Goal: Transaction & Acquisition: Purchase product/service

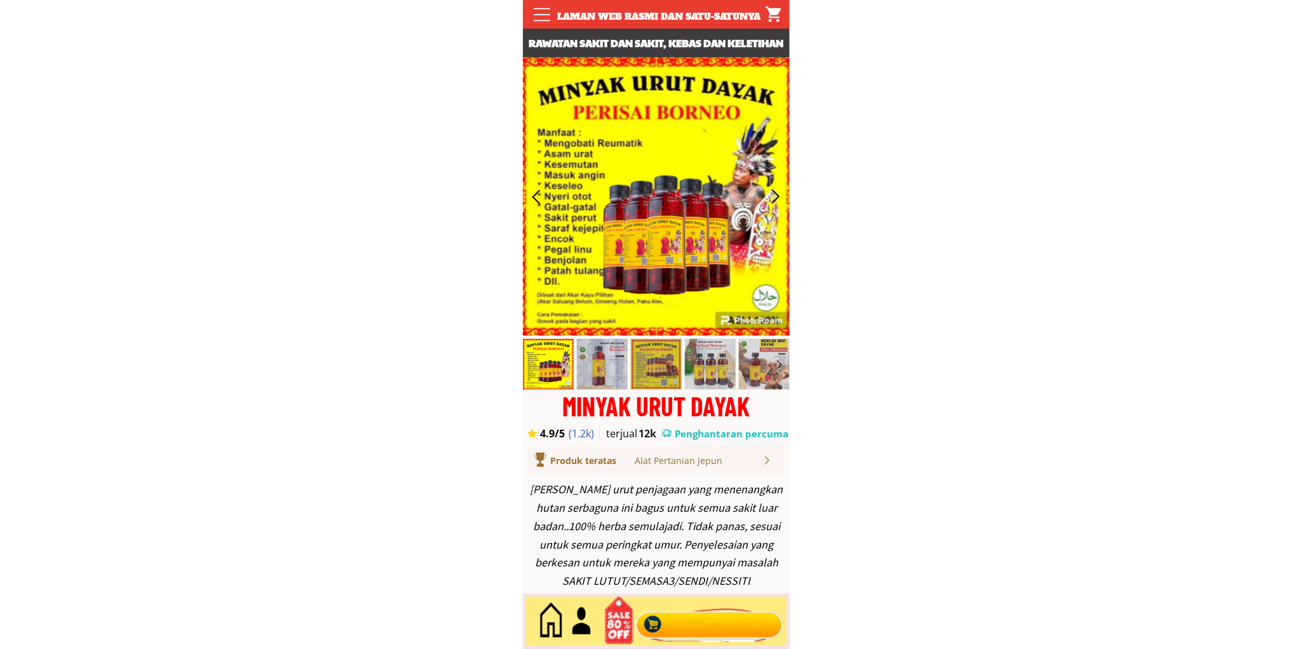
click at [702, 619] on div at bounding box center [709, 621] width 154 height 42
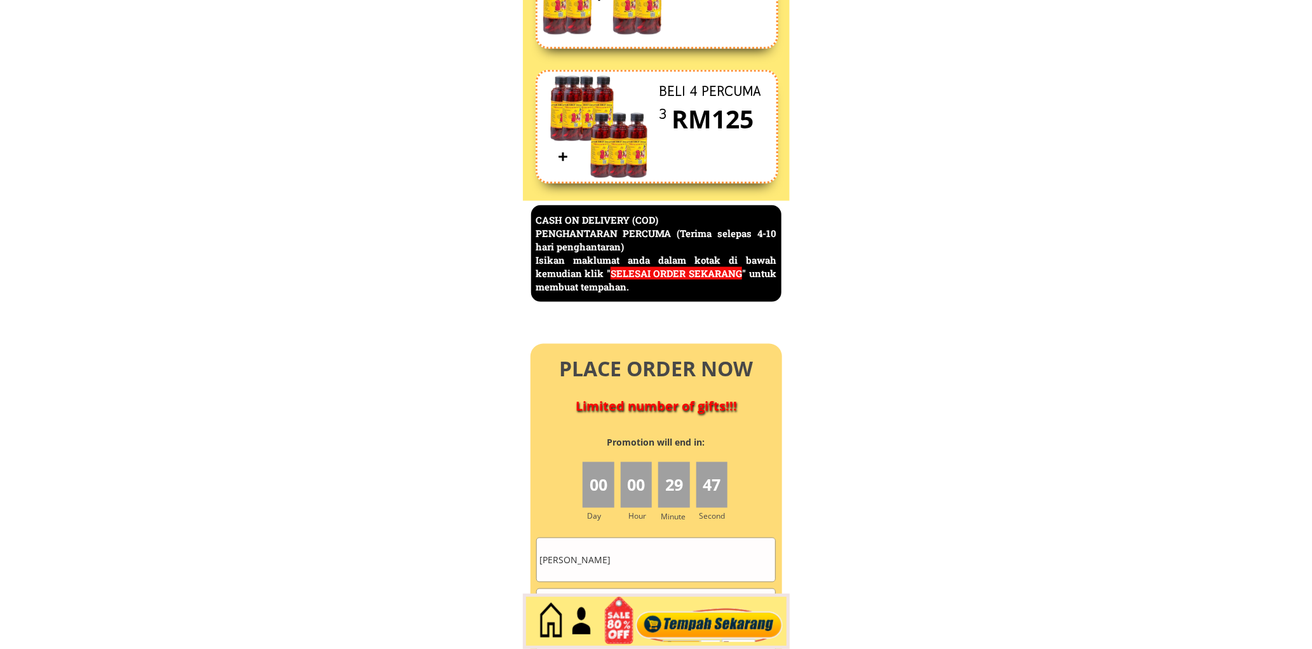
scroll to position [5585, 0]
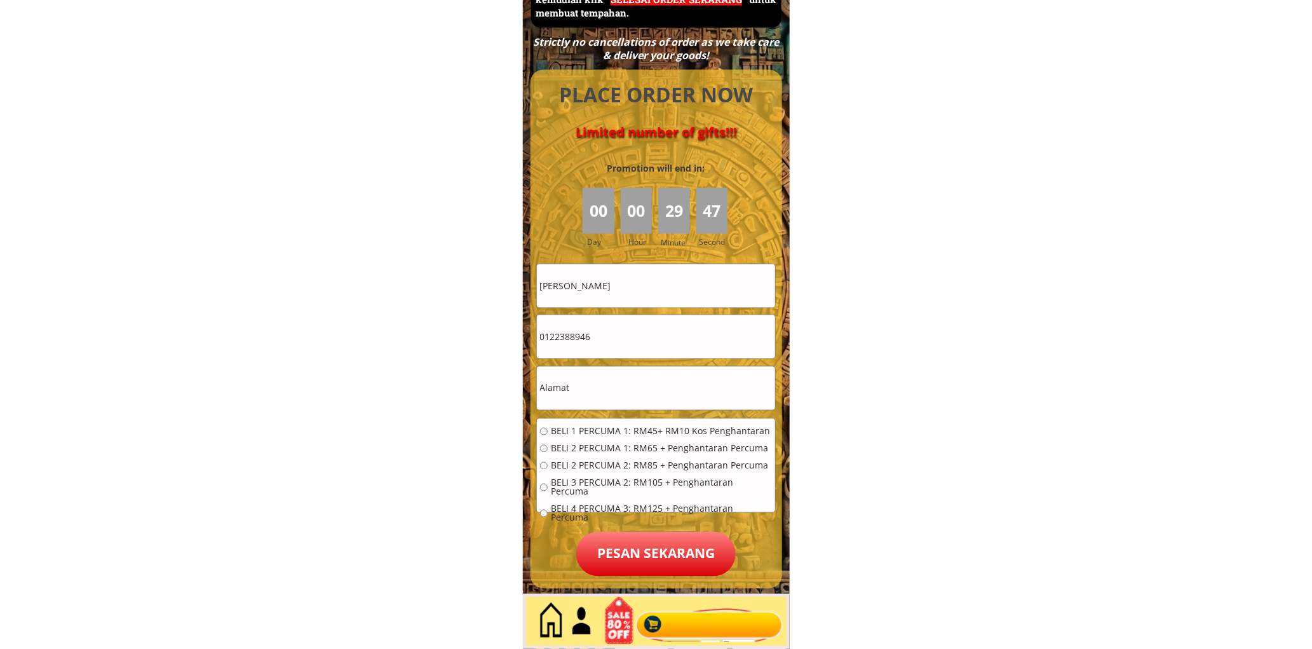
click at [658, 300] on input "[PERSON_NAME]" at bounding box center [656, 285] width 238 height 43
paste input "ISMAIL BIN"
type input "ISMAIL BIN"
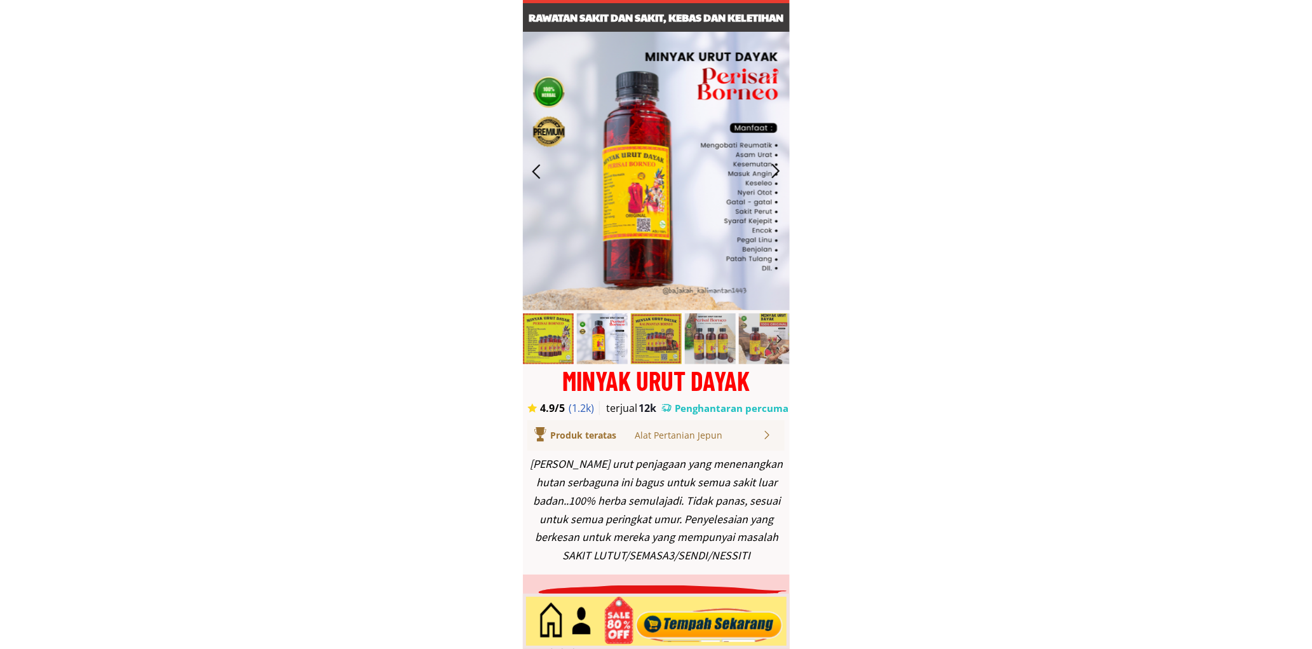
scroll to position [0, 0]
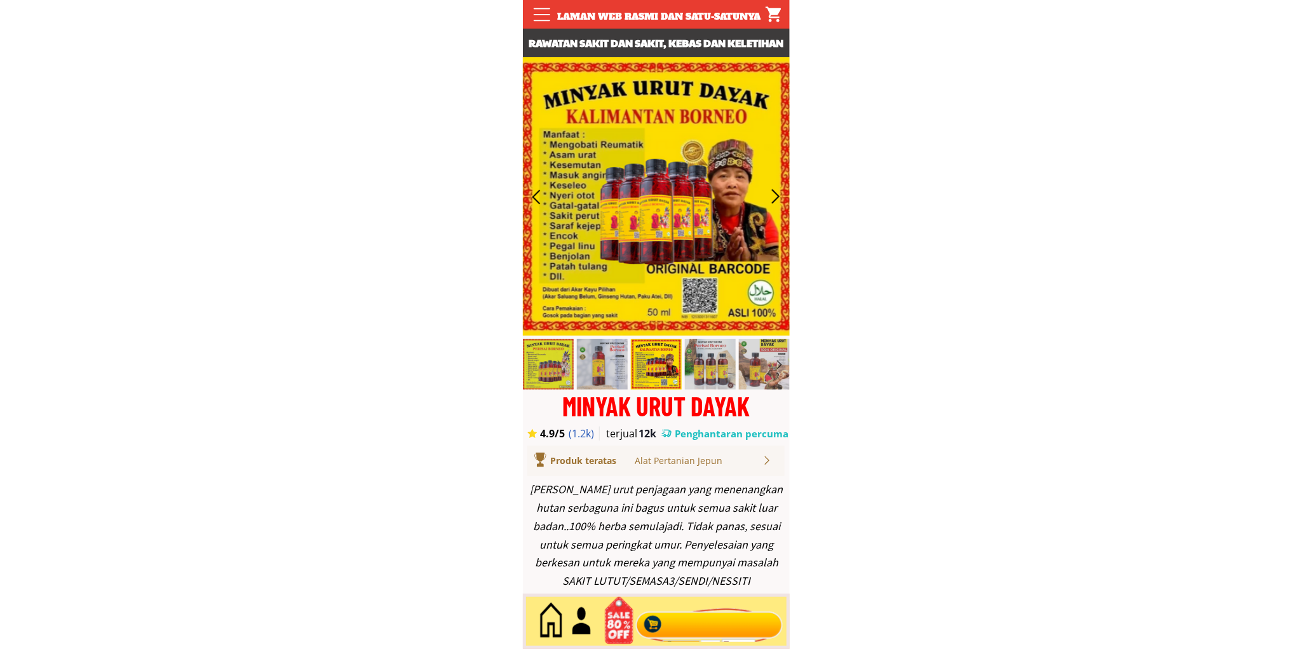
click at [697, 620] on div at bounding box center [709, 621] width 154 height 42
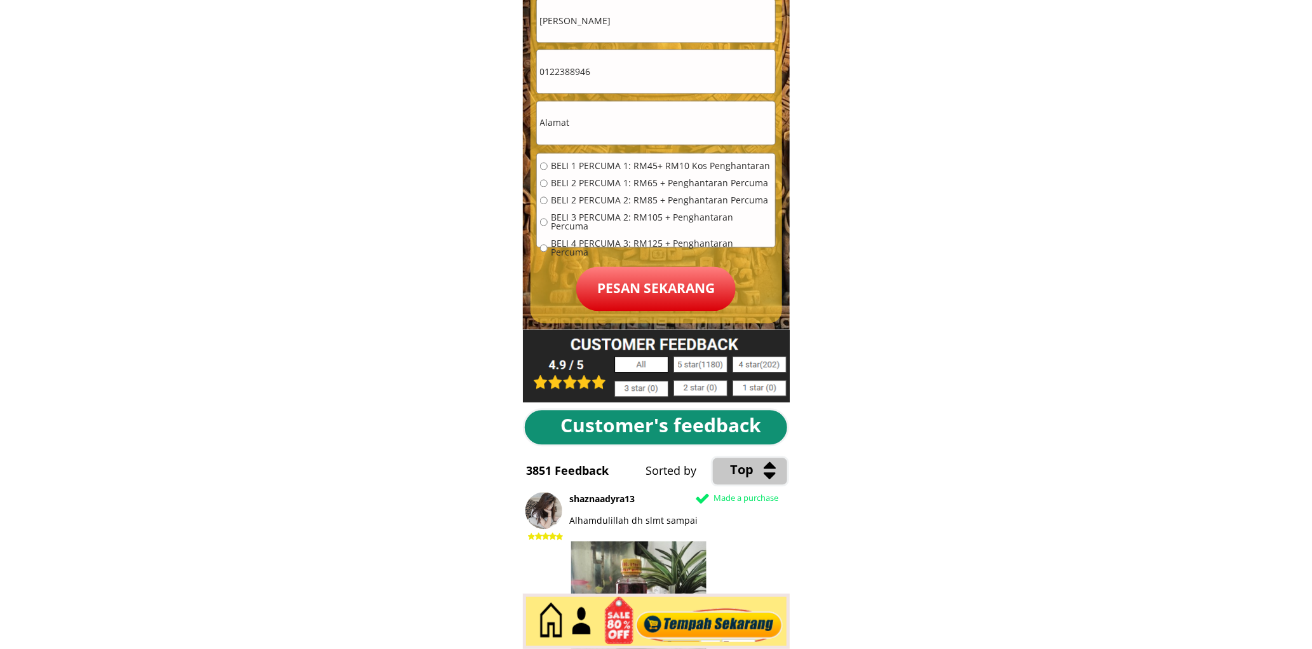
scroll to position [5865, 0]
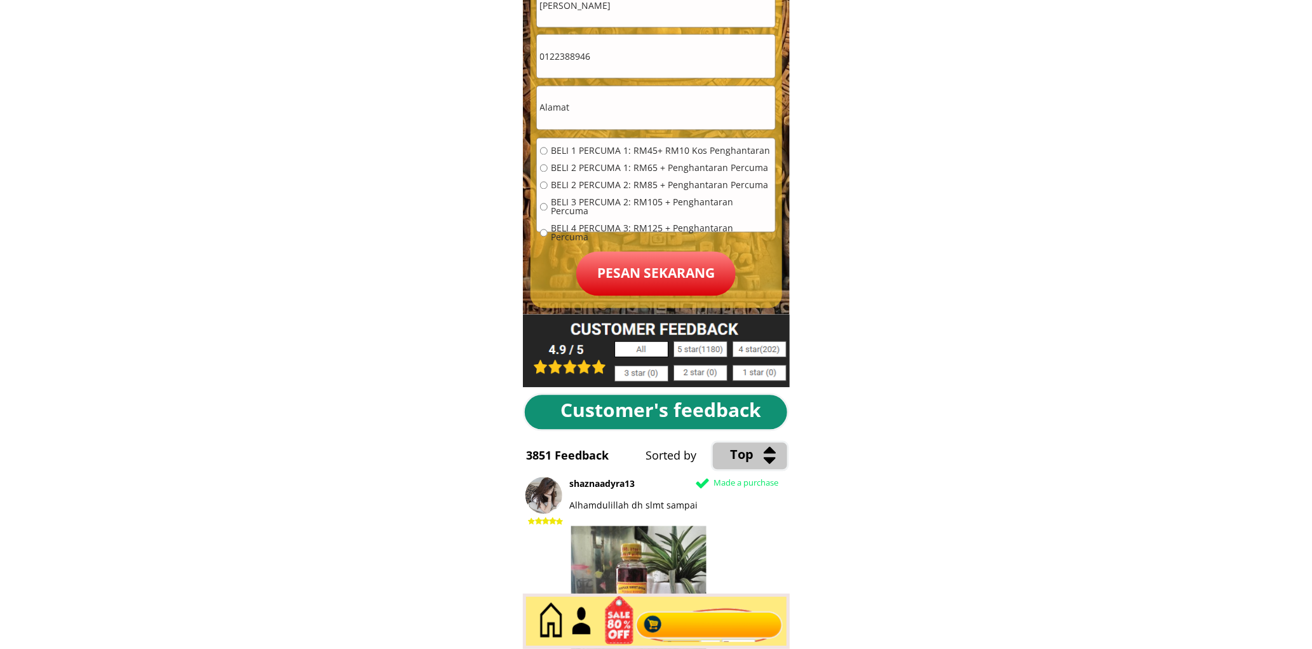
click at [626, 36] on input "0122388946" at bounding box center [656, 56] width 238 height 43
paste input "9-5758312"
click at [558, 60] on input "019-5758312" at bounding box center [656, 56] width 238 height 43
type input "0195758312"
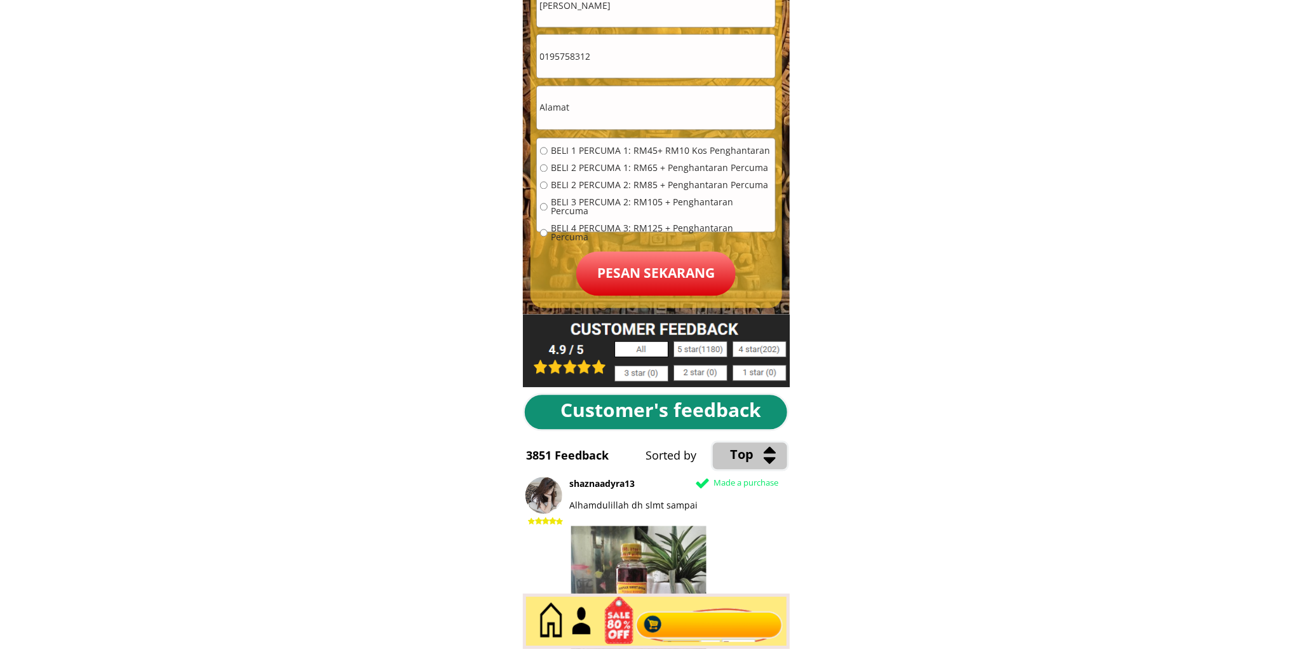
click at [630, 113] on input "text" at bounding box center [656, 107] width 238 height 43
paste input "NO-LOT-6502--TAMAN BERLIAN INDAH--34950--BANDAR BAHARU-KEDAH"
type input "NO-LOT-6502--TAMAN BERLIAN INDAH--34950--BANDAR BAHARU-KEDAH"
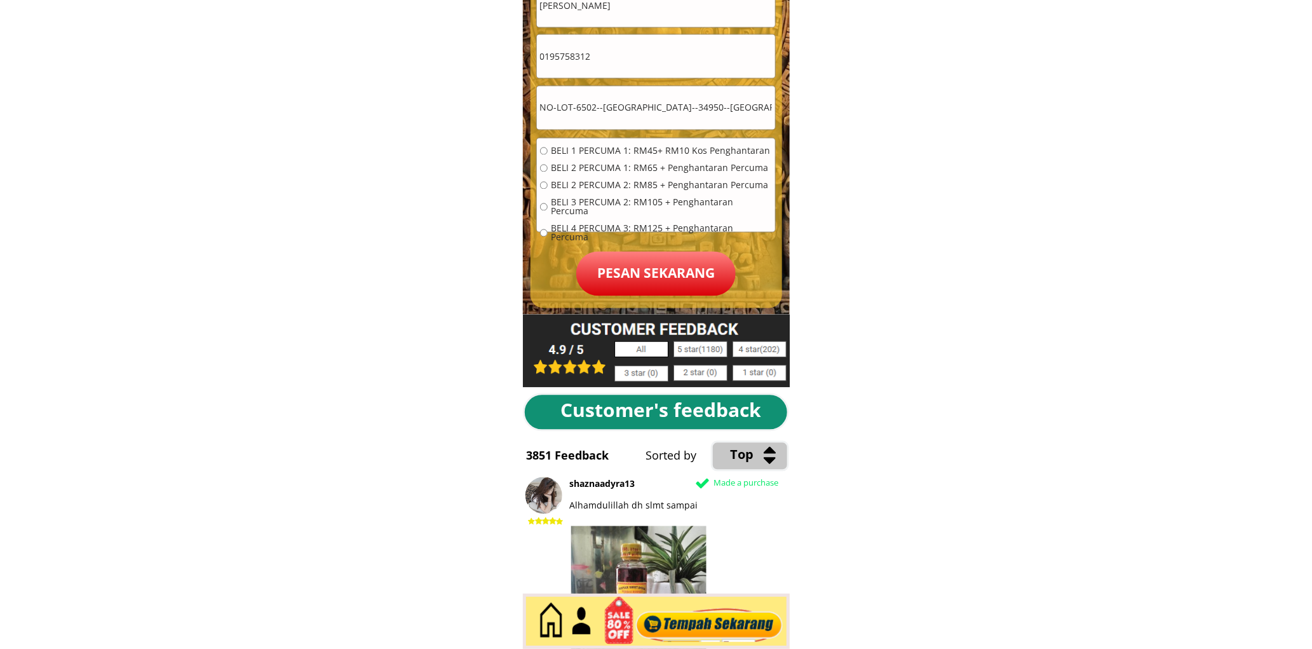
click at [647, 53] on input "0195758312" at bounding box center [656, 56] width 238 height 43
paste input "0195758312"
type input "0195758312"
click at [586, 207] on span "BELI 3 PERCUMA 2: RM105 + Penghantaran Percuma" at bounding box center [661, 207] width 221 height 18
radio input "true"
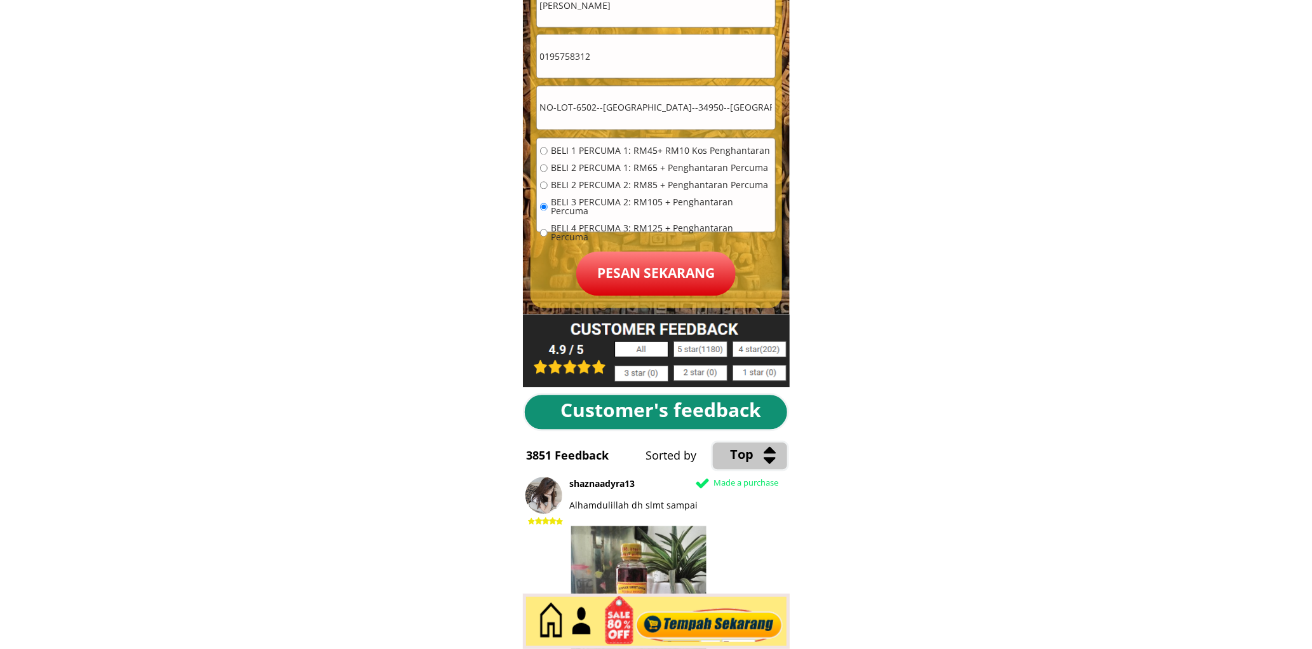
click at [635, 273] on p "Pesan sekarang" at bounding box center [655, 274] width 159 height 44
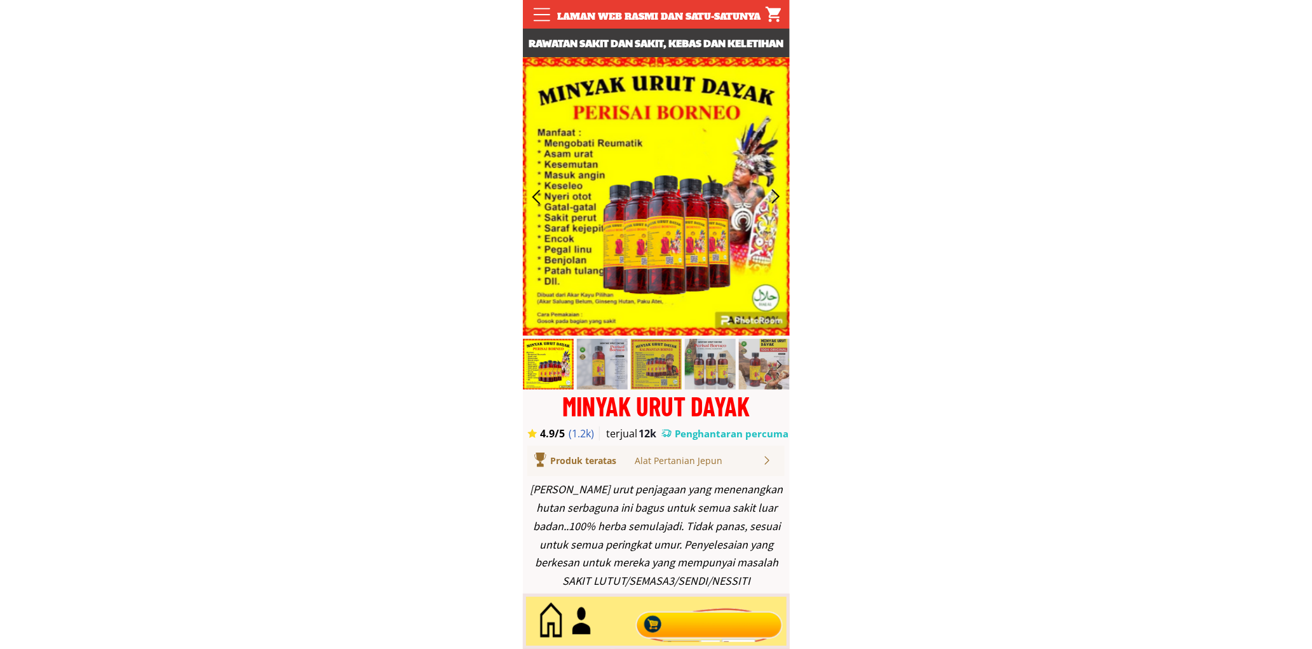
click at [717, 623] on div at bounding box center [709, 621] width 154 height 42
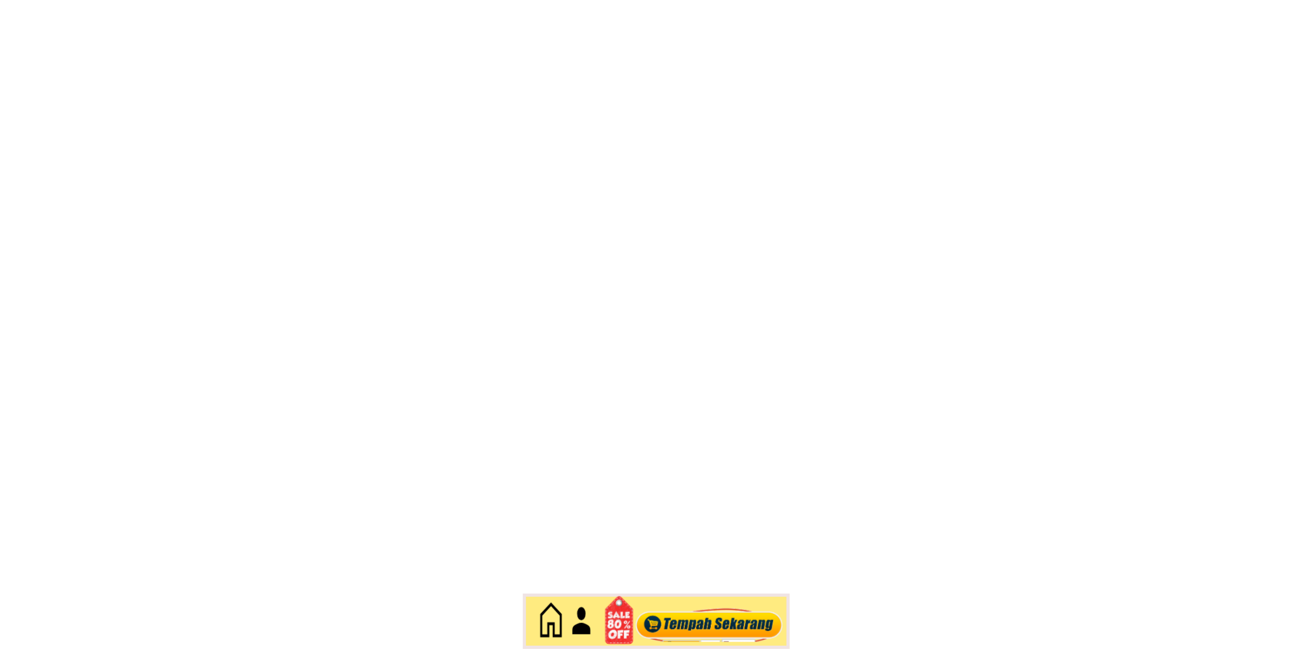
scroll to position [5512, 0]
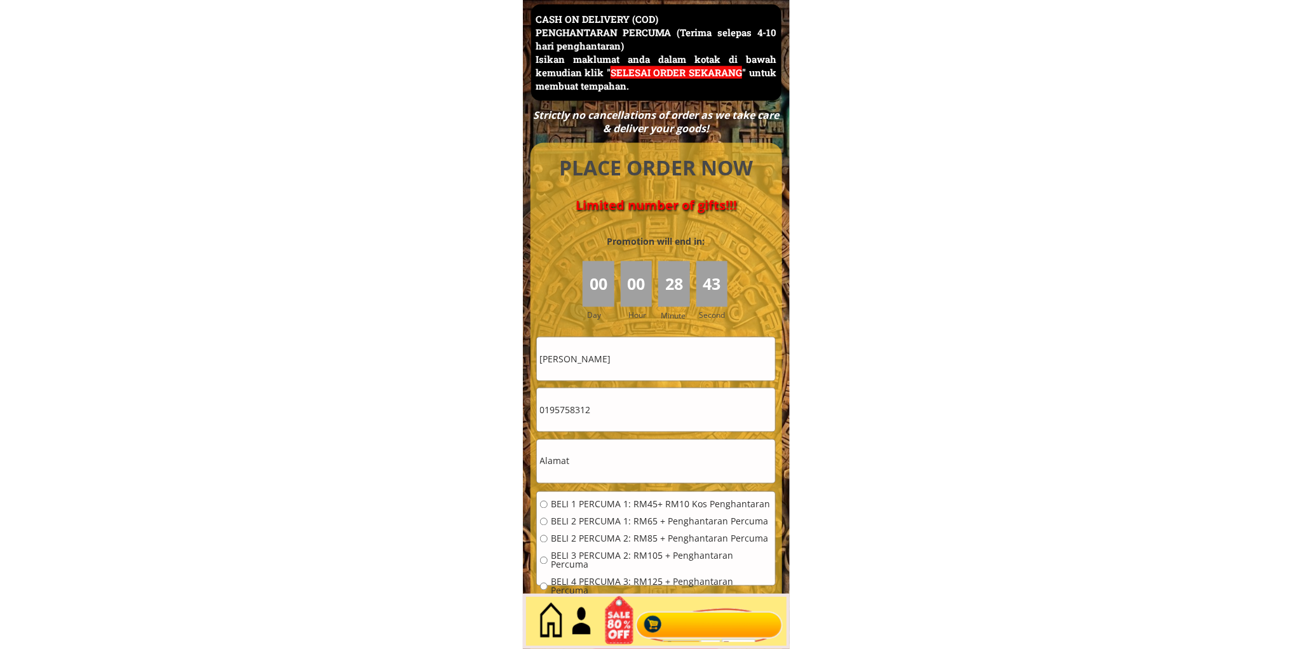
click at [651, 419] on input "0195758312" at bounding box center [656, 409] width 238 height 43
click at [651, 420] on input "0195758312" at bounding box center [656, 409] width 238 height 43
click at [651, 419] on input "0195758312" at bounding box center [656, 409] width 238 height 43
paste input "72689447"
type input "0172689447"
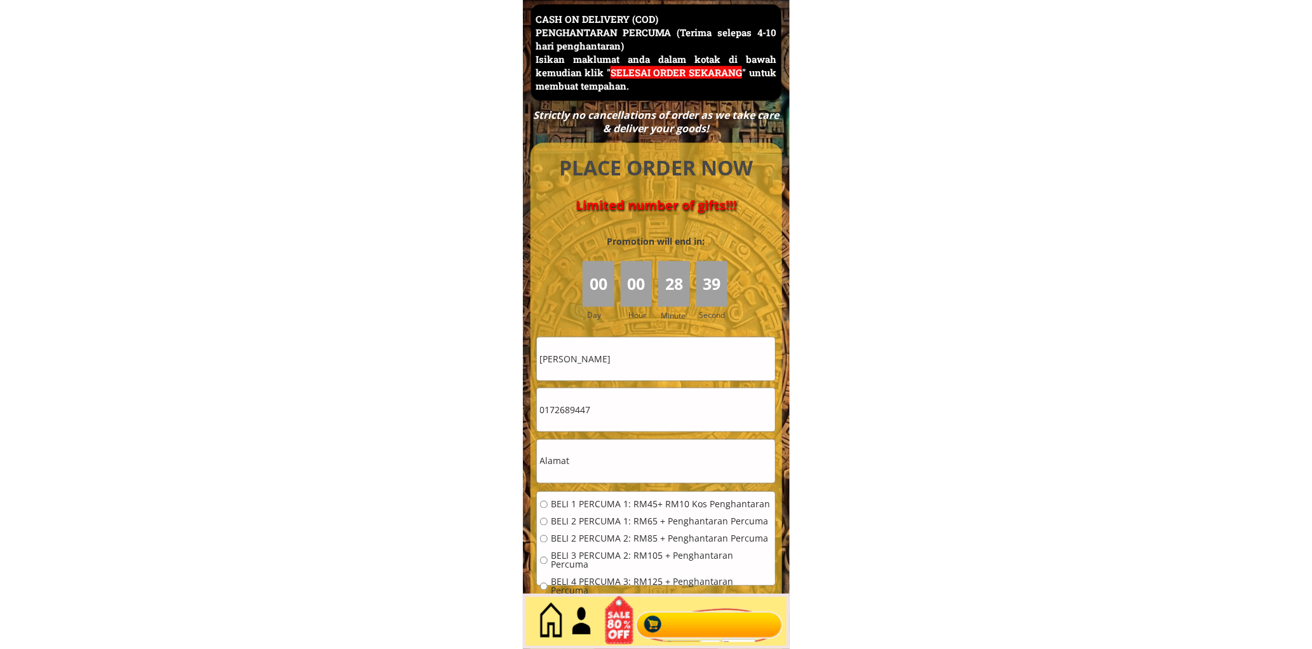
click at [624, 466] on input "text" at bounding box center [656, 461] width 238 height 43
click at [626, 367] on input "ISMAIL BIN" at bounding box center [656, 358] width 238 height 43
paste input "Amin"
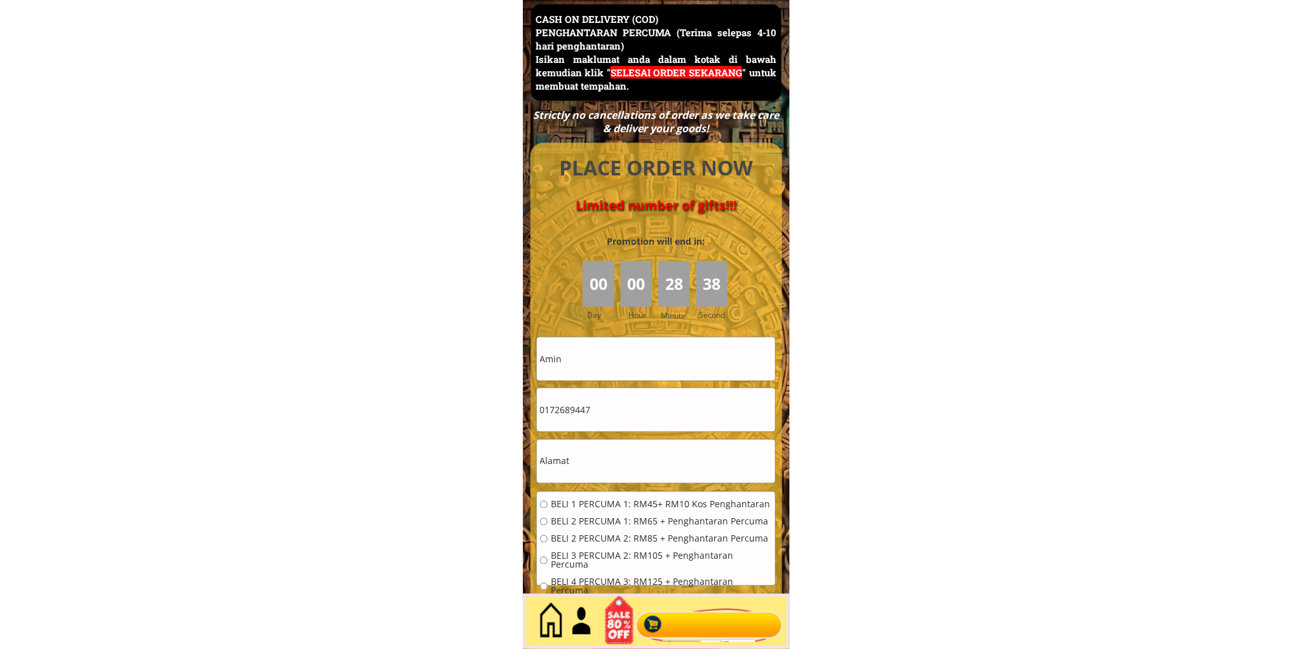
type input "Amin"
click at [604, 461] on input "text" at bounding box center [656, 461] width 238 height 43
type input "l"
type input "kh, 9"
click at [565, 511] on div "BELI 1 PERCUMA 1: RM45+ RM10 Kos Penghantaran BELI 2 PERCUMA 1: RM65 + Penghant…" at bounding box center [656, 552] width 232 height 104
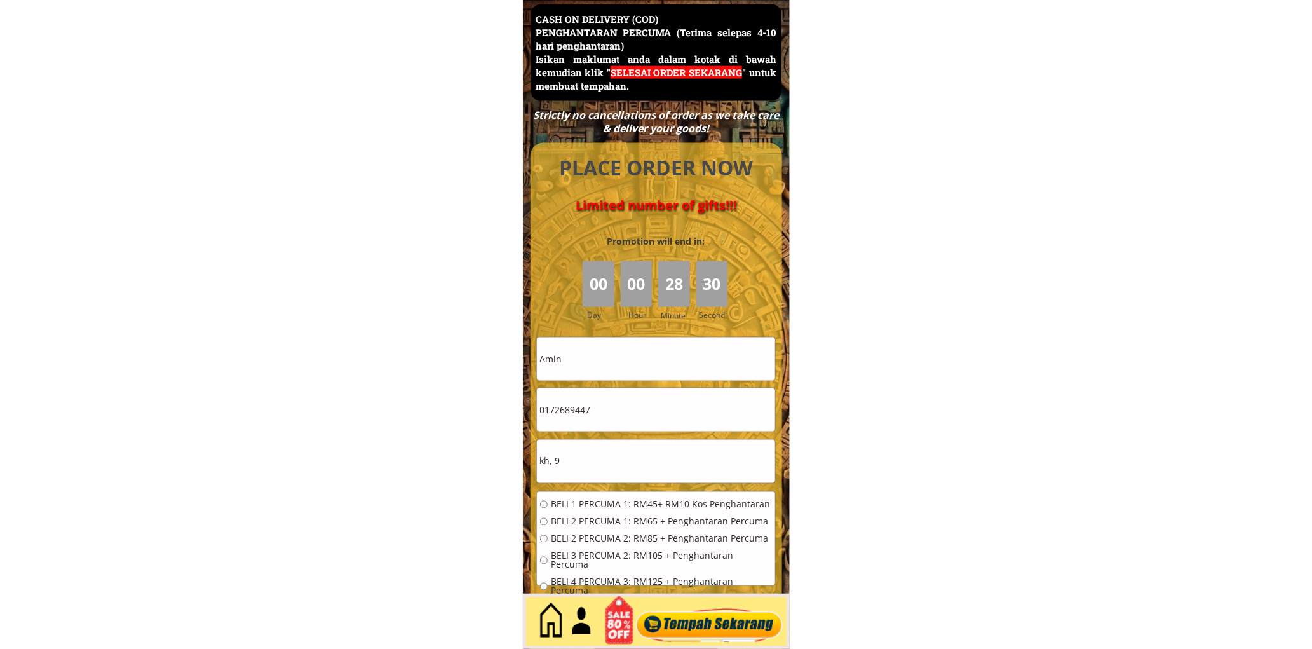
click at [573, 503] on span "BELI 1 PERCUMA 1: RM45+ RM10 Kos Penghantaran" at bounding box center [661, 504] width 221 height 9
radio input "true"
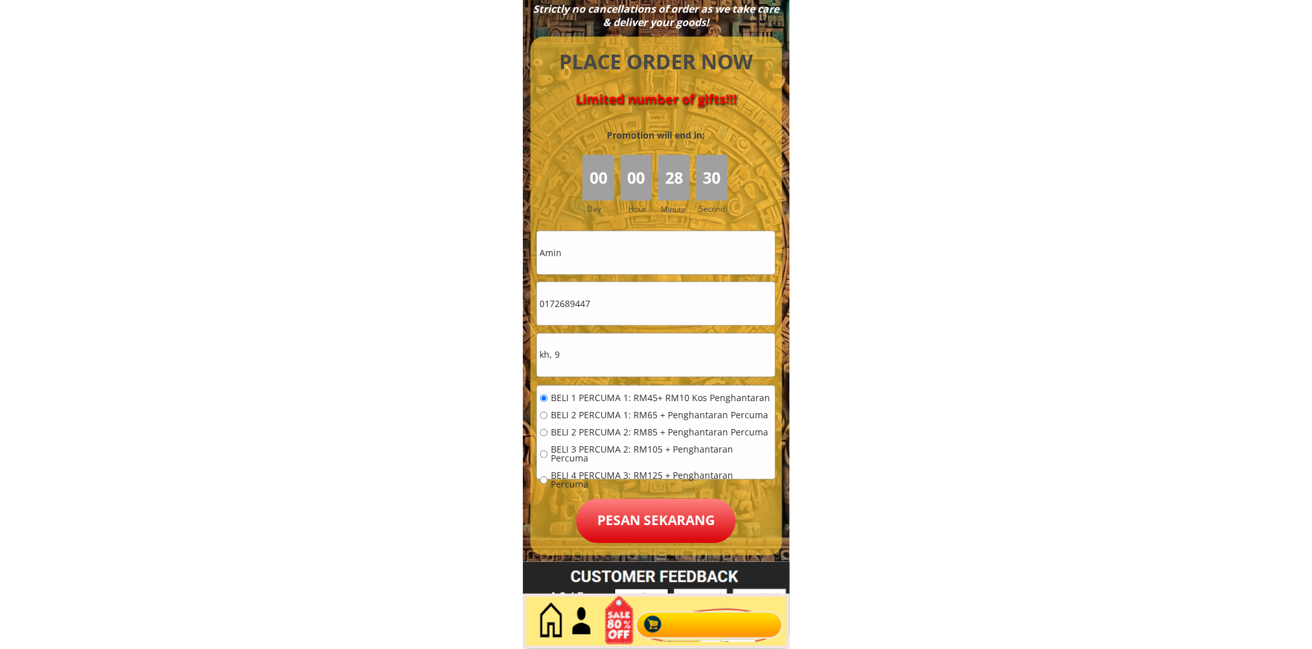
scroll to position [5630, 0]
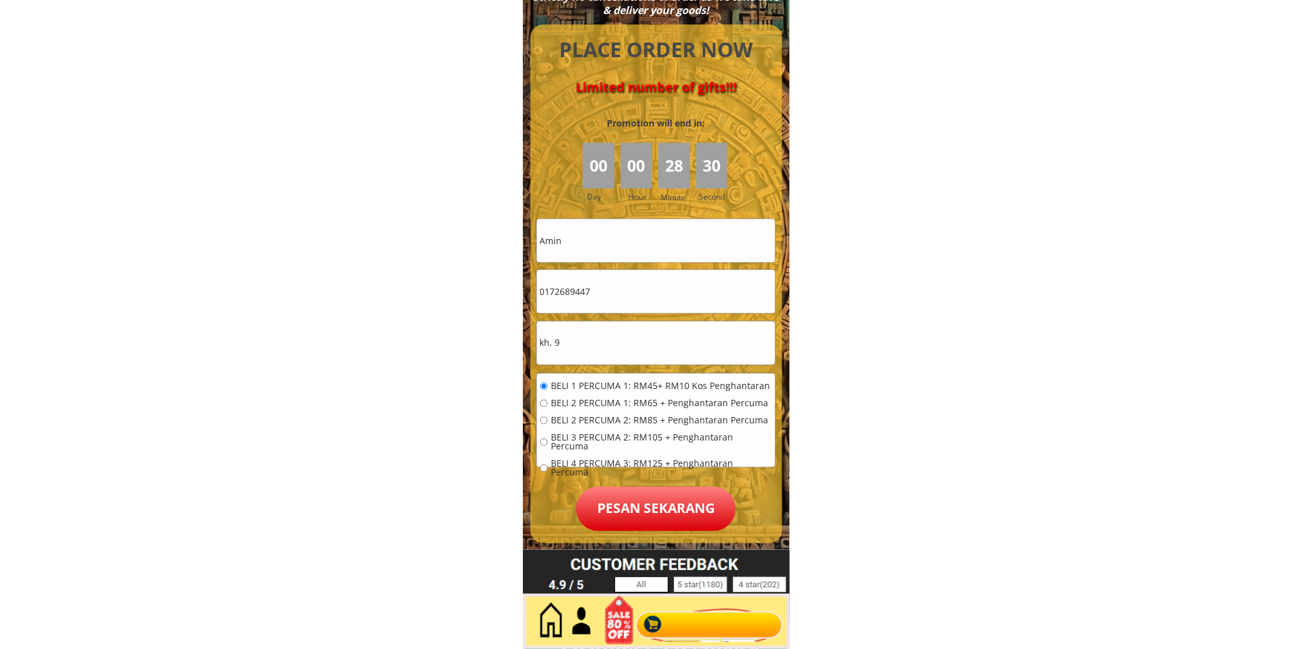
click at [656, 523] on p "Pesan sekarang" at bounding box center [655, 509] width 159 height 44
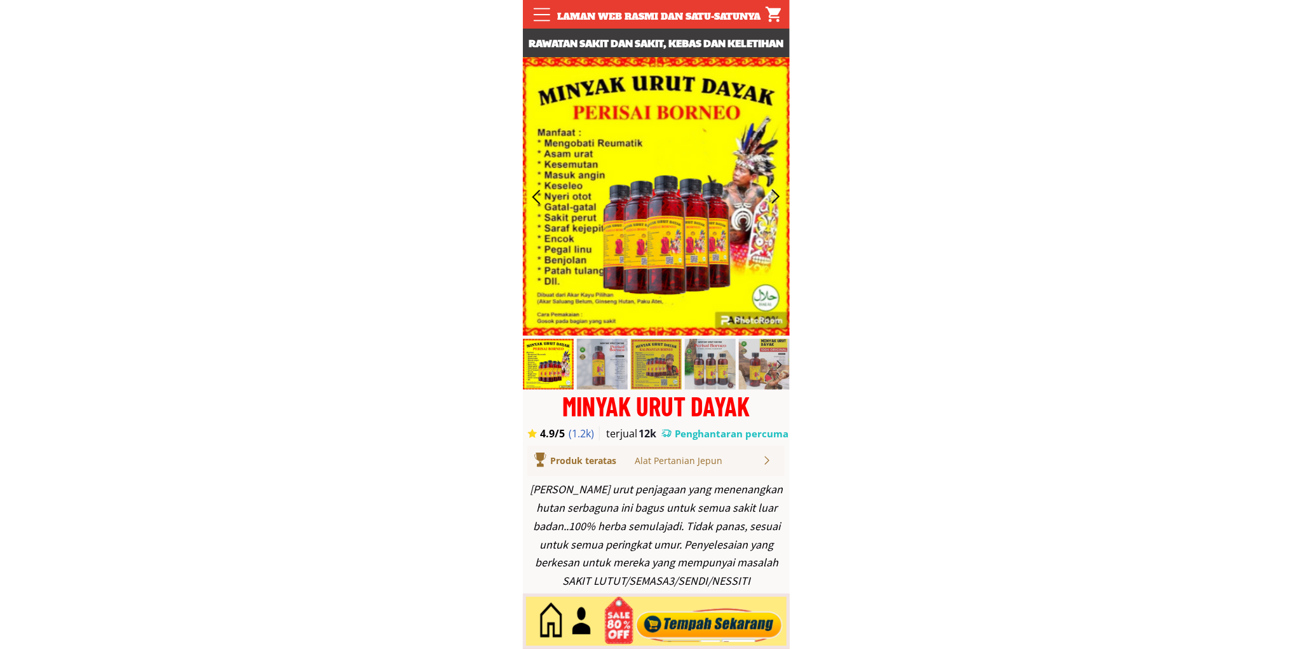
click at [720, 626] on div at bounding box center [709, 621] width 154 height 42
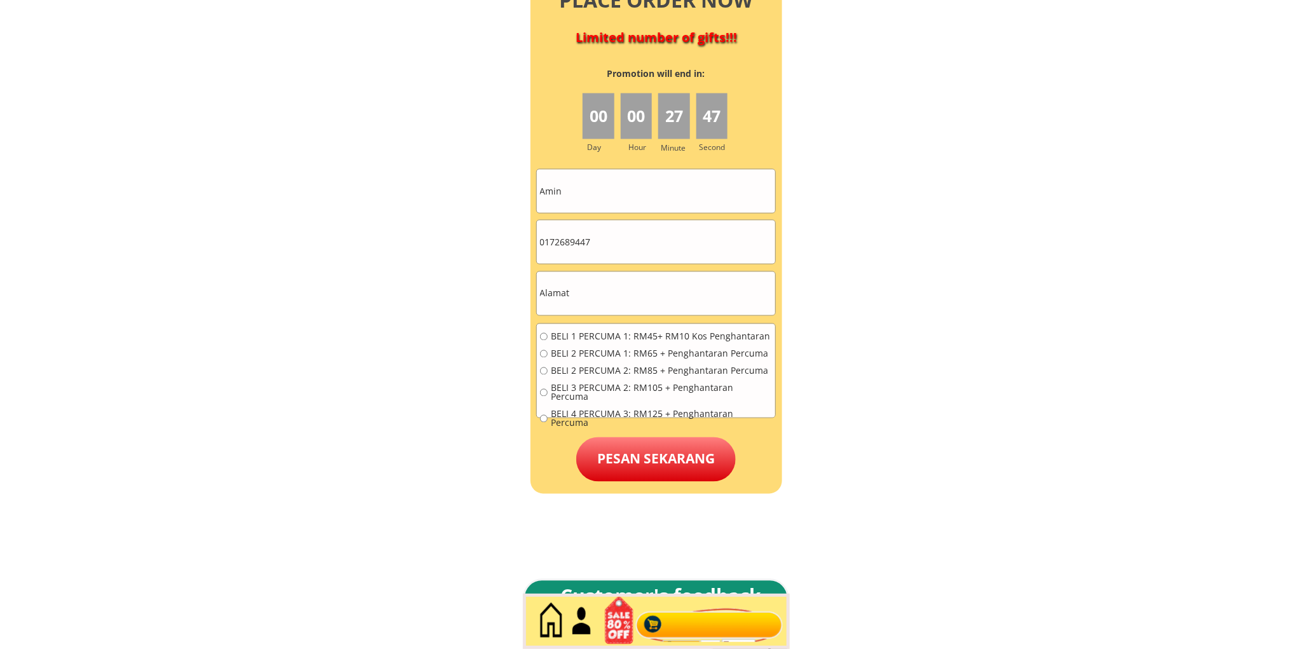
scroll to position [5746, 0]
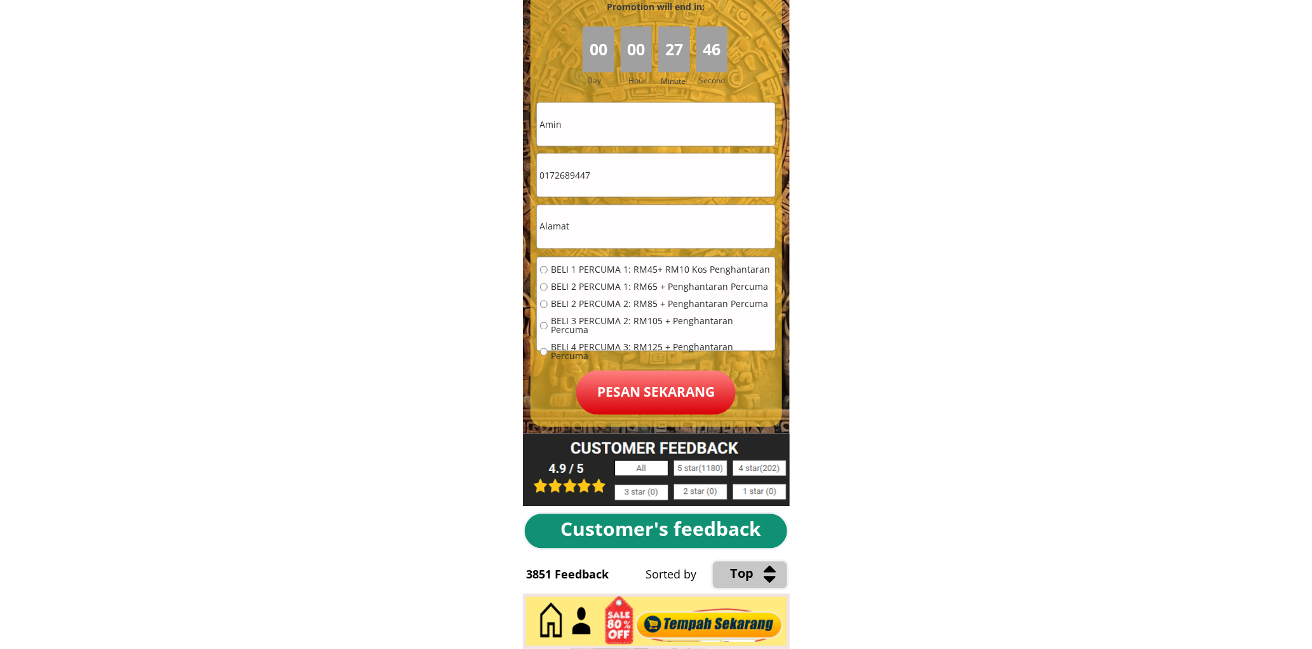
click at [632, 182] on input "0172689447" at bounding box center [656, 175] width 238 height 43
paste input "85705762"
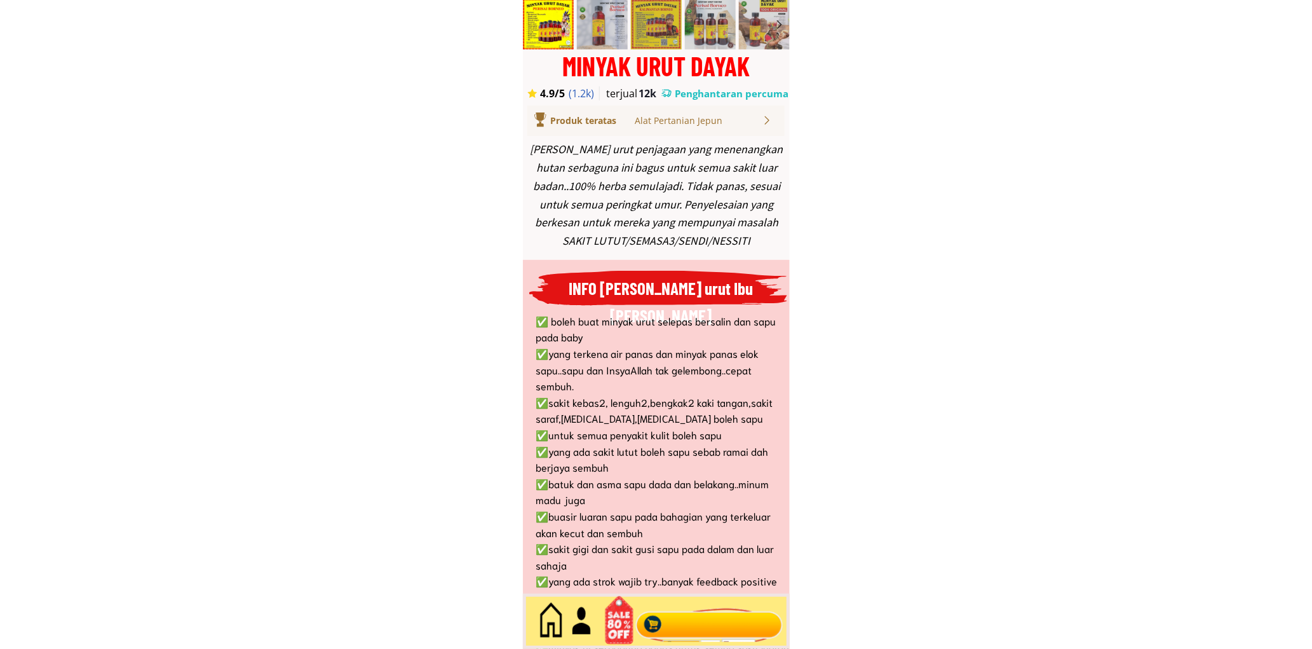
scroll to position [0, 0]
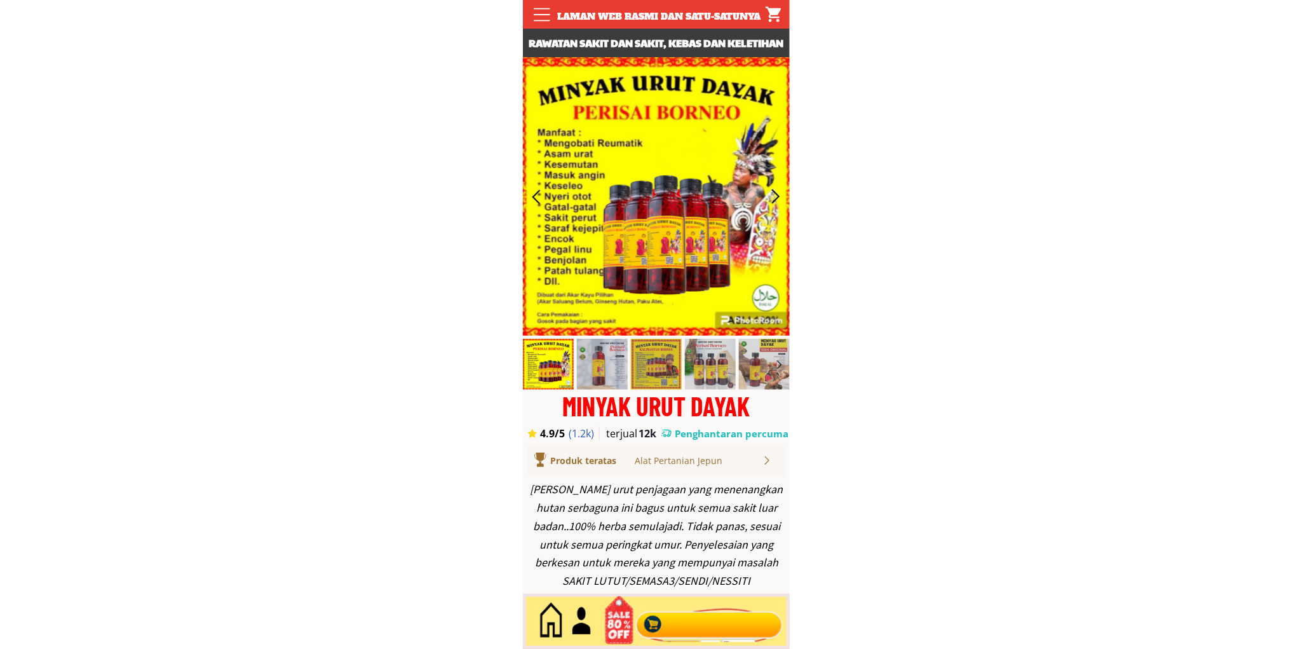
type input "0185705762"
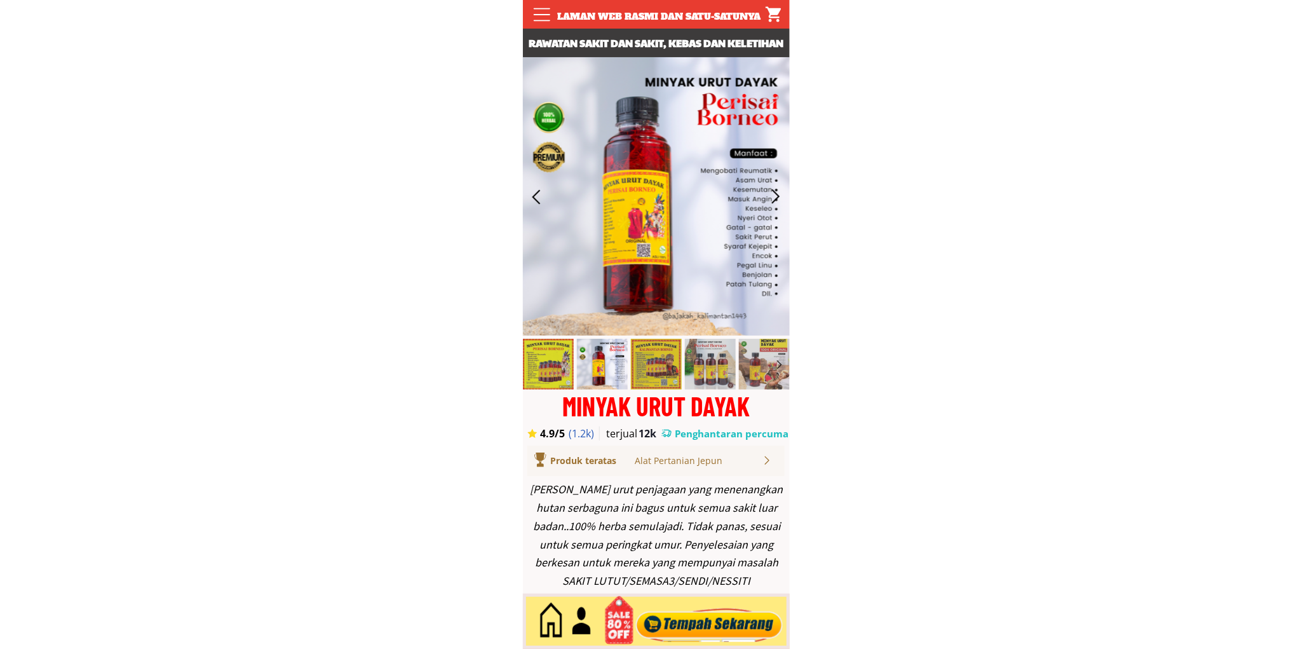
click at [707, 623] on div at bounding box center [709, 621] width 154 height 42
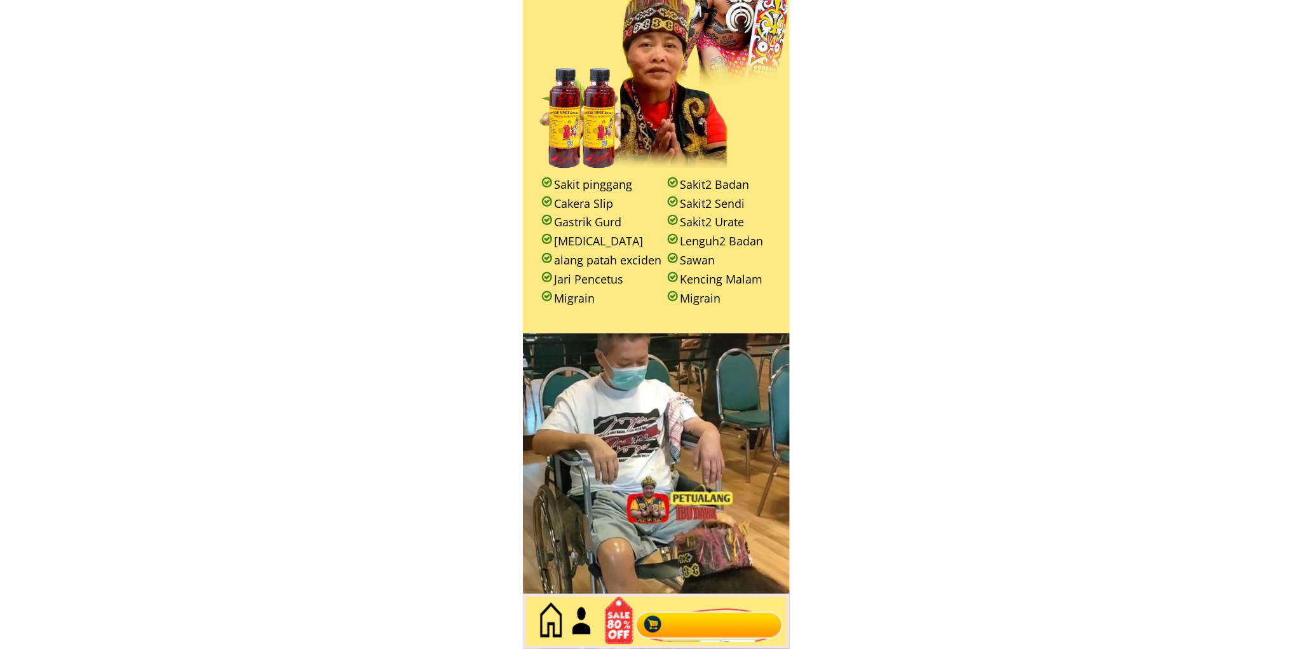
scroll to position [5512, 0]
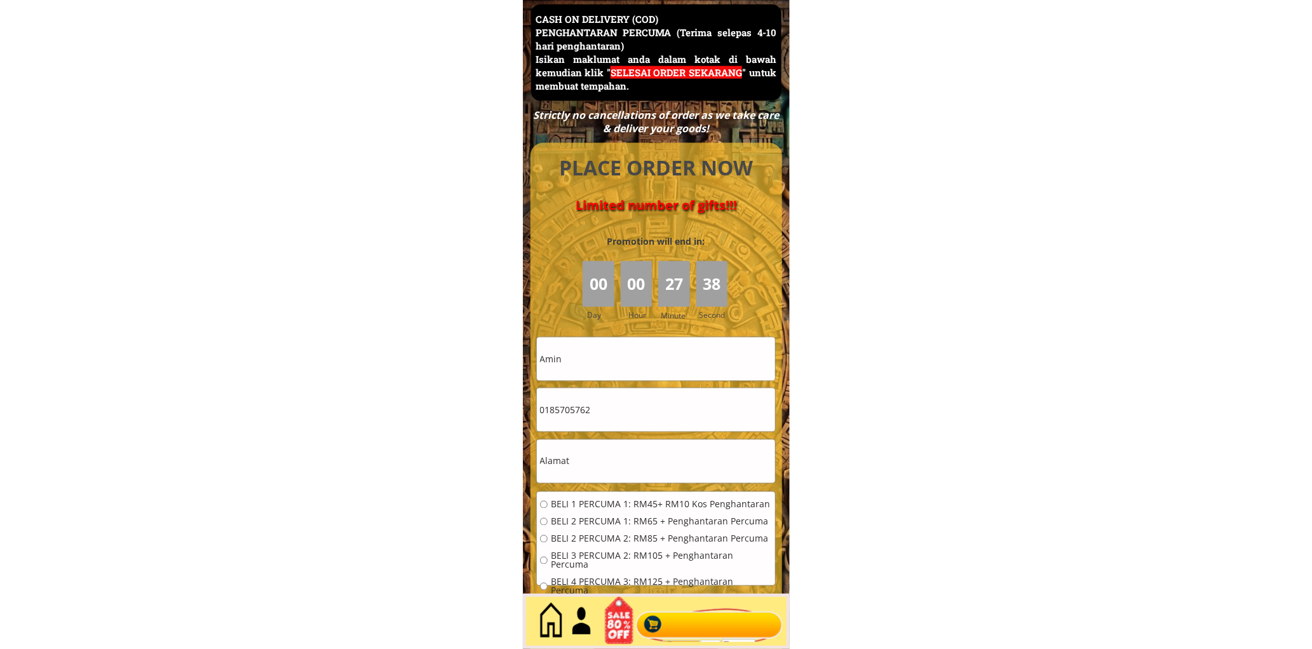
click at [610, 347] on input "Amin" at bounding box center [656, 358] width 238 height 43
paste input "Rohayah Binti Zaini"
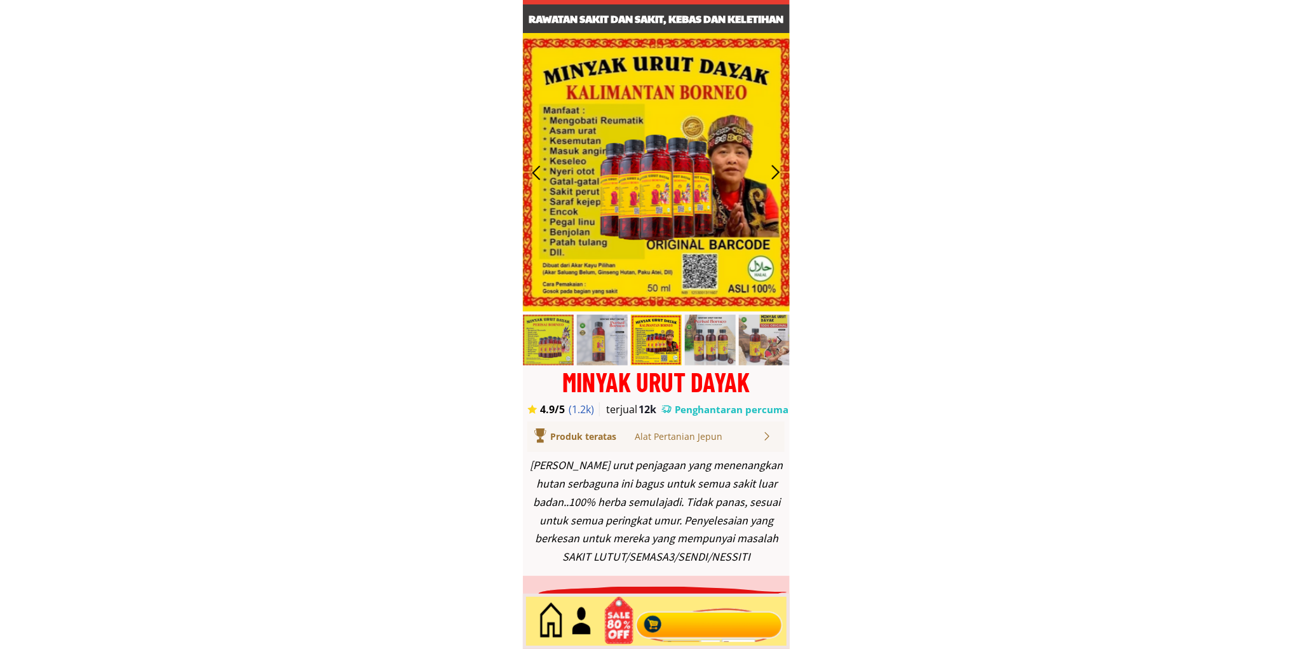
scroll to position [0, 0]
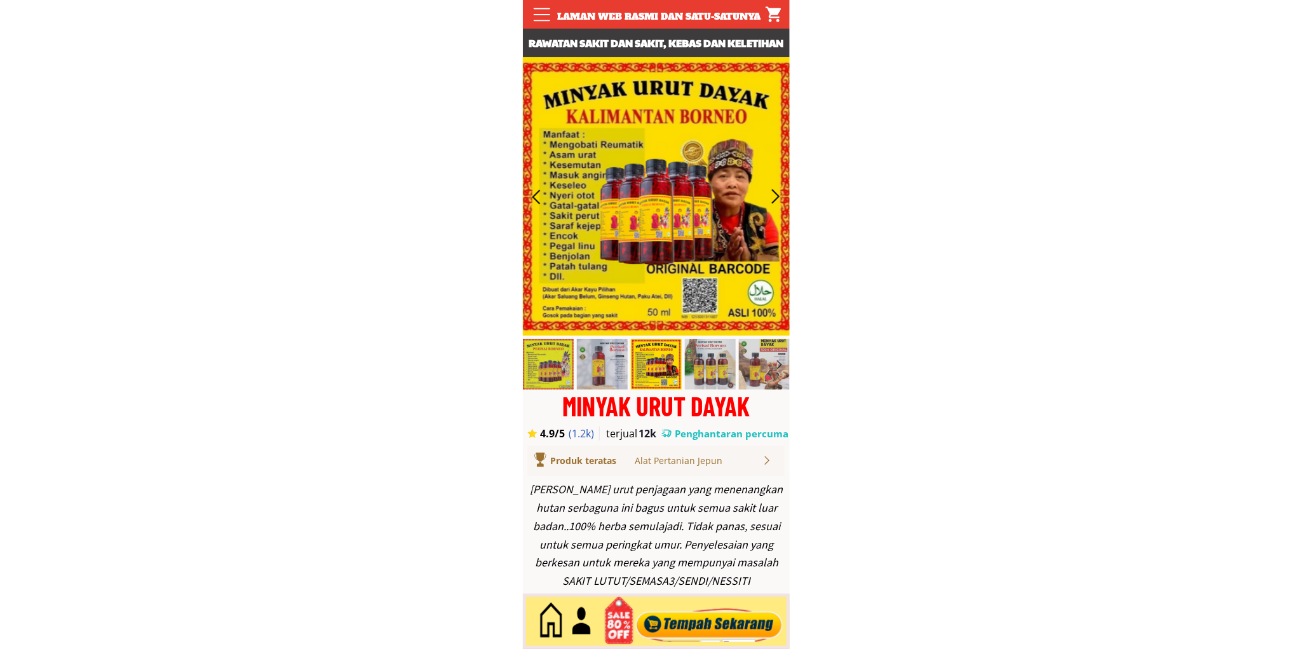
type input "AminRohayah [PERSON_NAME]"
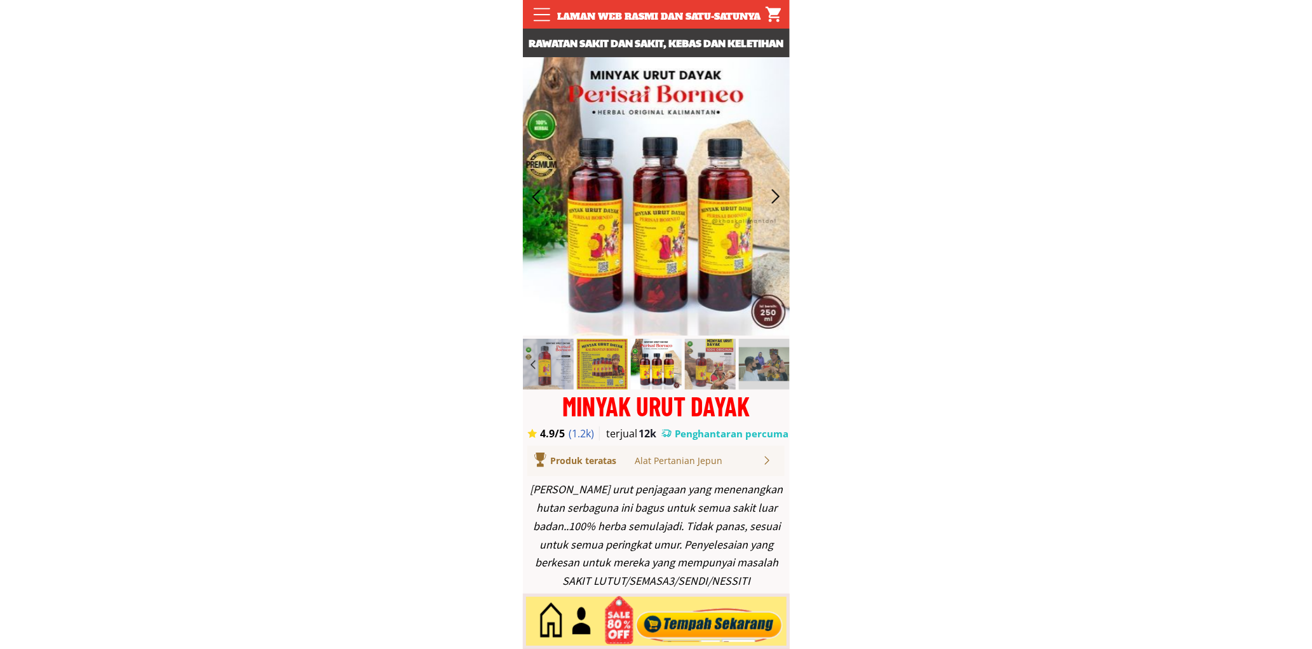
click at [733, 623] on div at bounding box center [709, 621] width 154 height 42
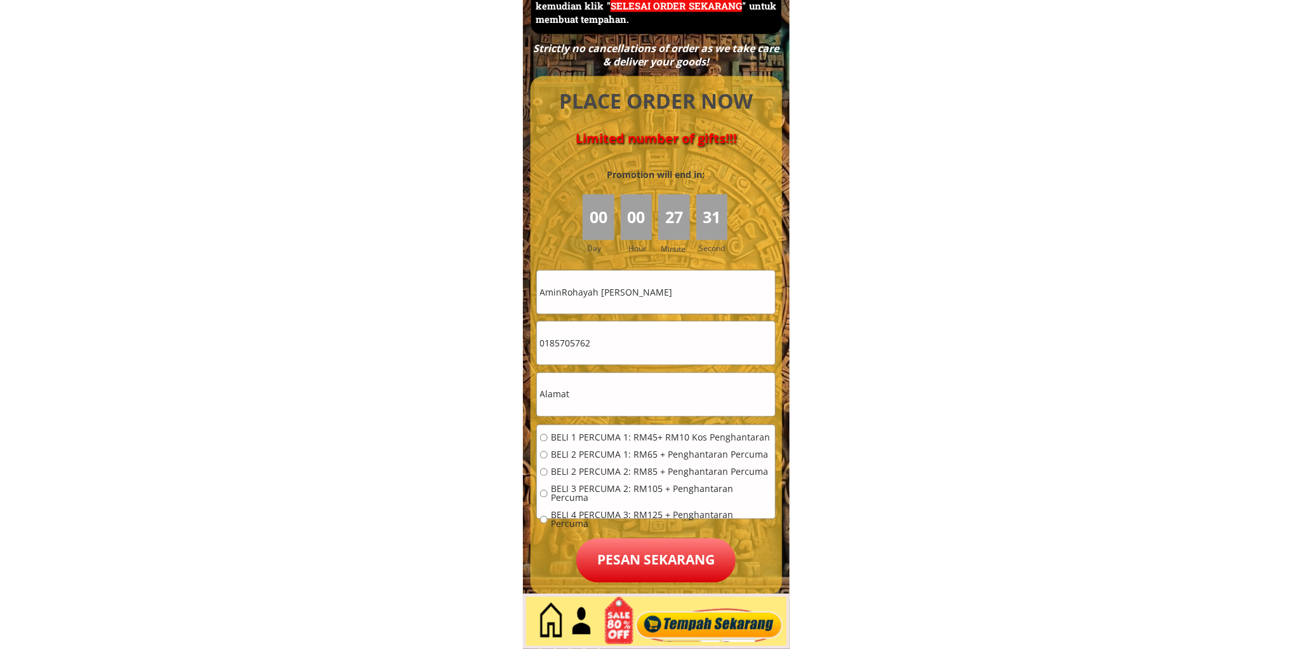
scroll to position [5747, 0]
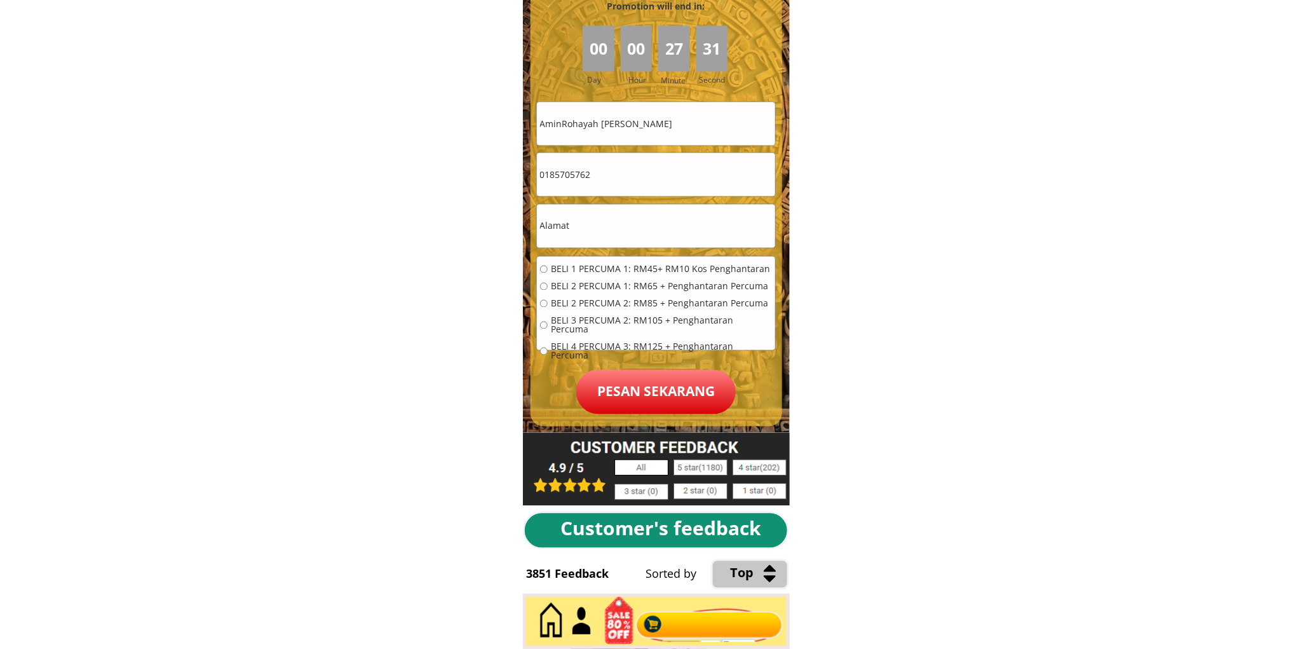
click at [661, 129] on input "AminRohayah [PERSON_NAME]" at bounding box center [656, 123] width 238 height 43
drag, startPoint x: 616, startPoint y: 181, endPoint x: 614, endPoint y: 188, distance: 7.4
click at [615, 184] on input "0185705762" at bounding box center [656, 174] width 238 height 43
click at [595, 233] on input "text" at bounding box center [656, 226] width 238 height 43
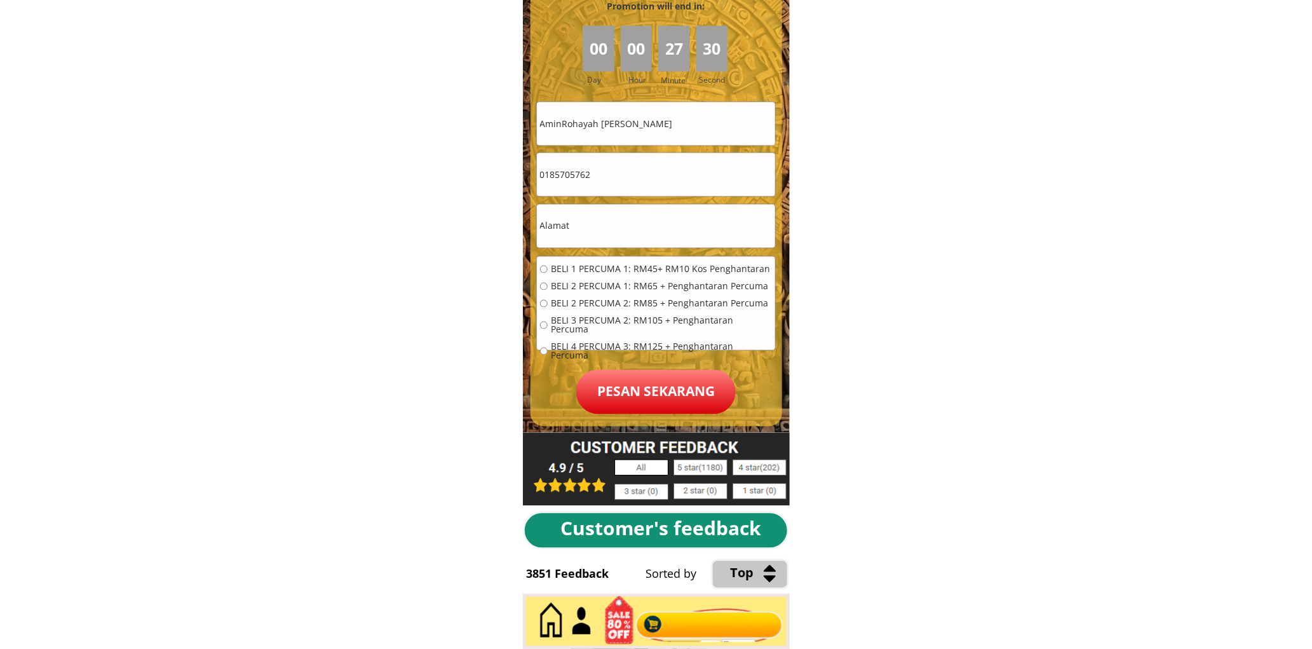
paste input "Lot 540 Lrg Bentara 4b Jln Bentara off Jln Sultan Tengah Petra Jaya kuching sar…"
click at [618, 230] on input "Lot 540 Lrg Bentara 4b Jln Bentara off Jln Sultan Tengah Petra Jaya kuching sar…" at bounding box center [656, 226] width 238 height 43
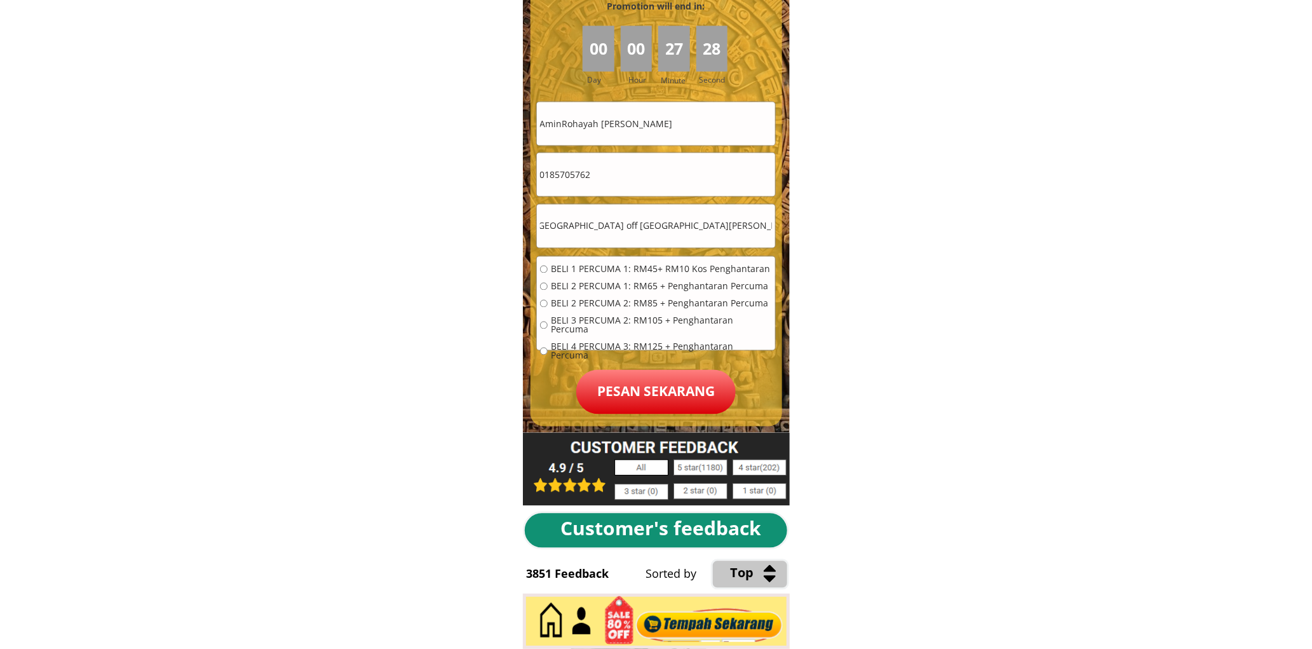
paste input "text"
type input "Lot 540 Lrg Bentara 4b Jln Bentara off Jln Sultan Tengah Petra Jaya kuching sar…"
click at [567, 288] on span "BELI 2 PERCUMA 1: RM65 + Penghantaran Percuma" at bounding box center [661, 286] width 221 height 9
radio input "true"
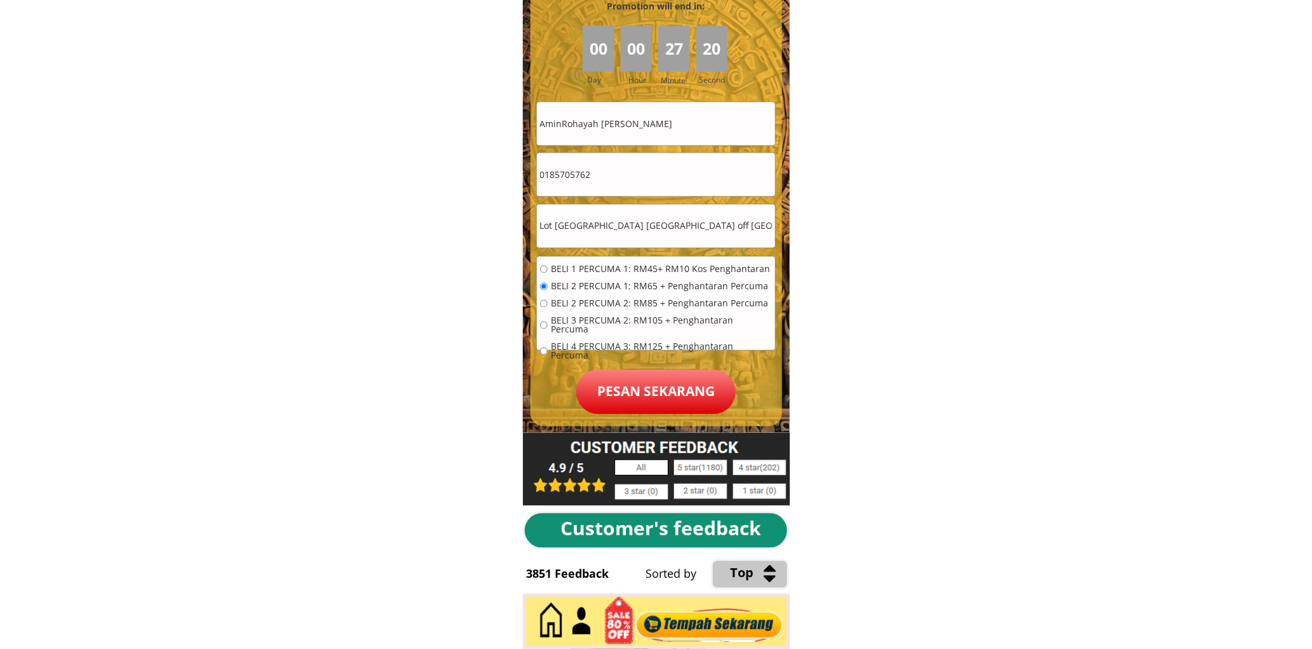
click at [669, 397] on p "Pesan sekarang" at bounding box center [655, 392] width 159 height 44
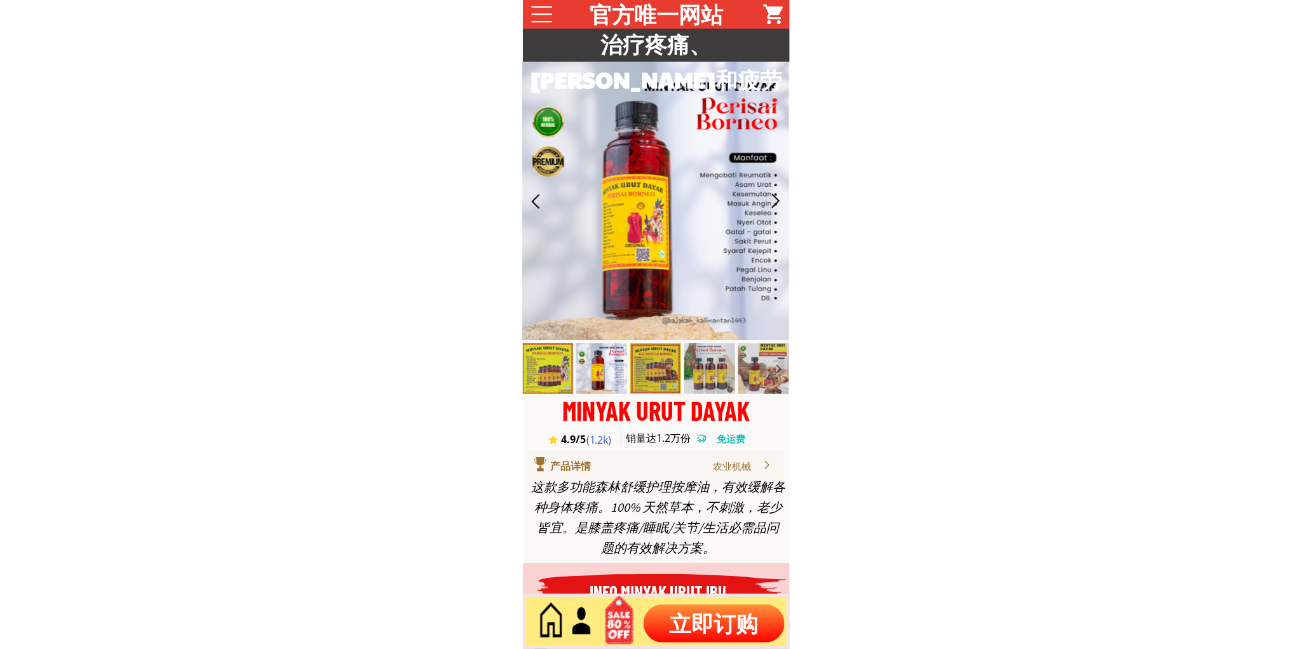
click at [722, 621] on p "立即订购" at bounding box center [714, 623] width 141 height 38
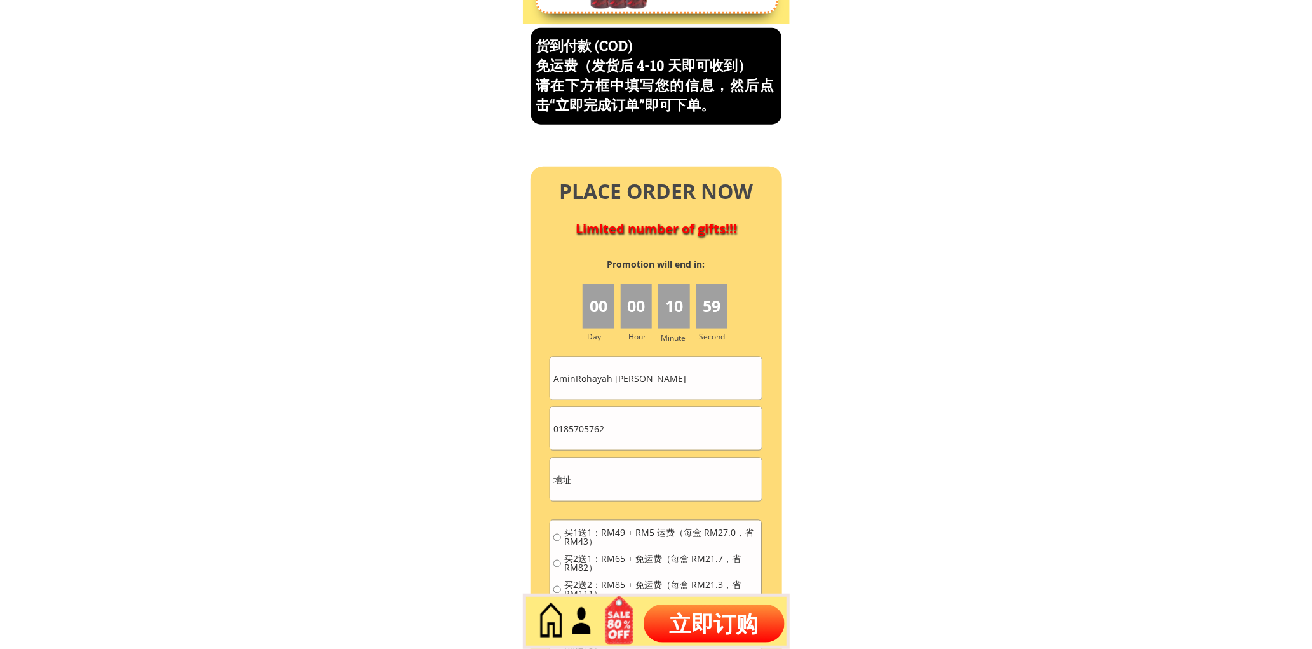
scroll to position [5434, 0]
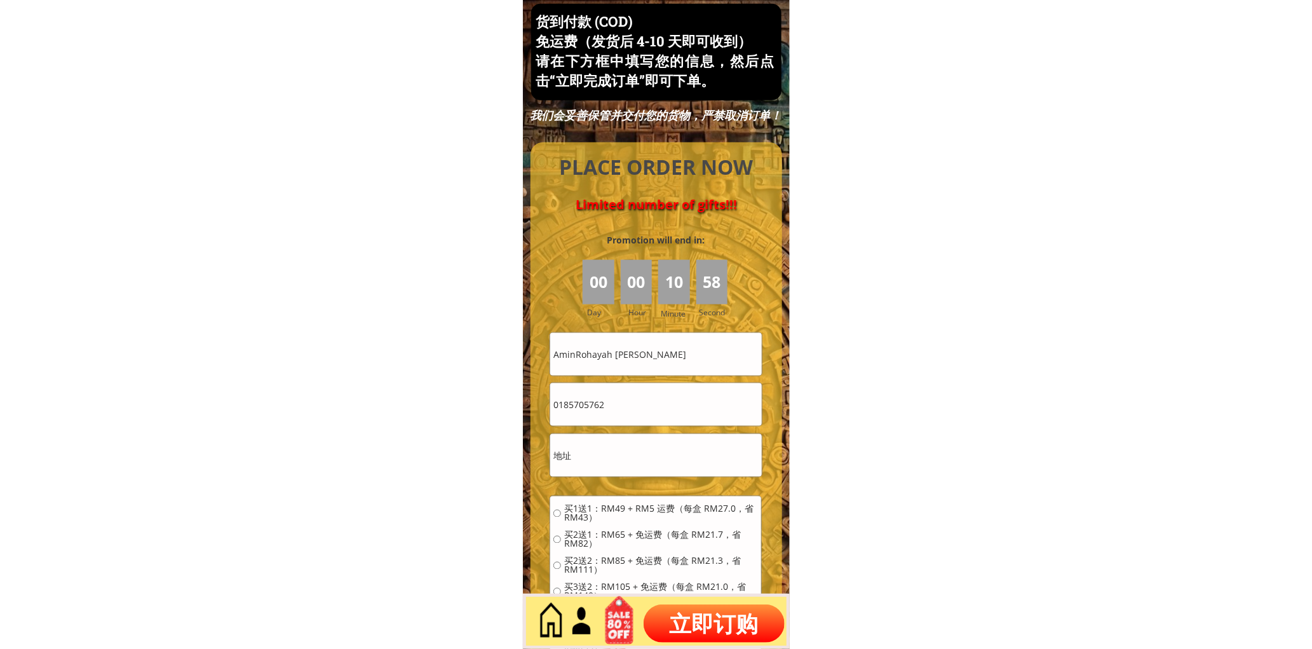
click at [661, 359] on input "AminRohayah [PERSON_NAME]" at bounding box center [655, 354] width 211 height 43
paste input "0128671313"
type input "0128671313"
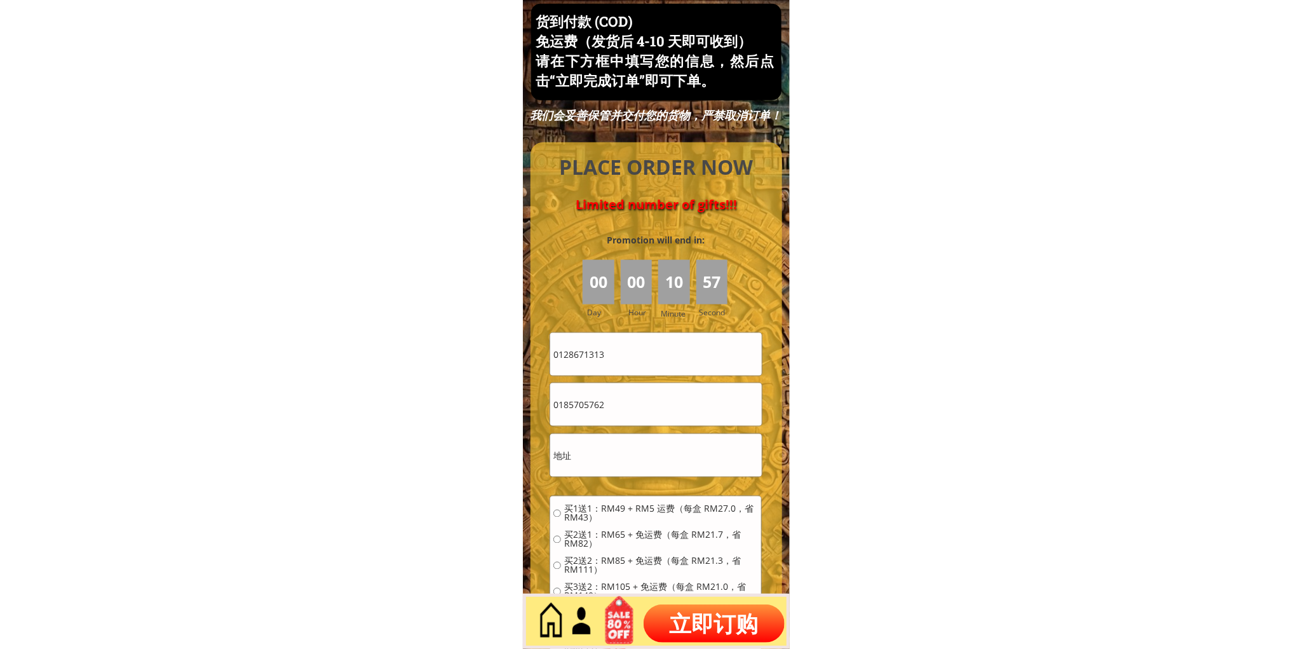
click at [652, 403] on input "0185705762" at bounding box center [655, 404] width 211 height 43
paste input "28671313"
type input "0128671313"
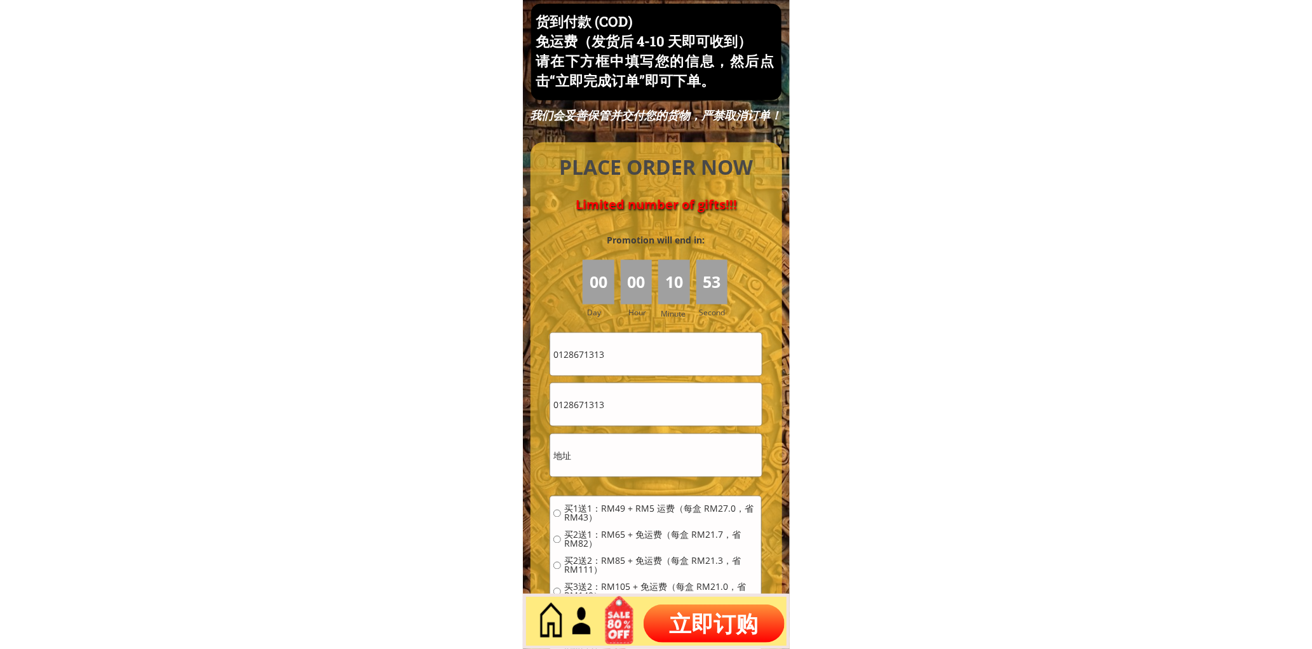
click at [652, 350] on input "0128671313" at bounding box center [655, 354] width 211 height 43
paste input "[PERSON_NAME]"
type input "[PERSON_NAME]"
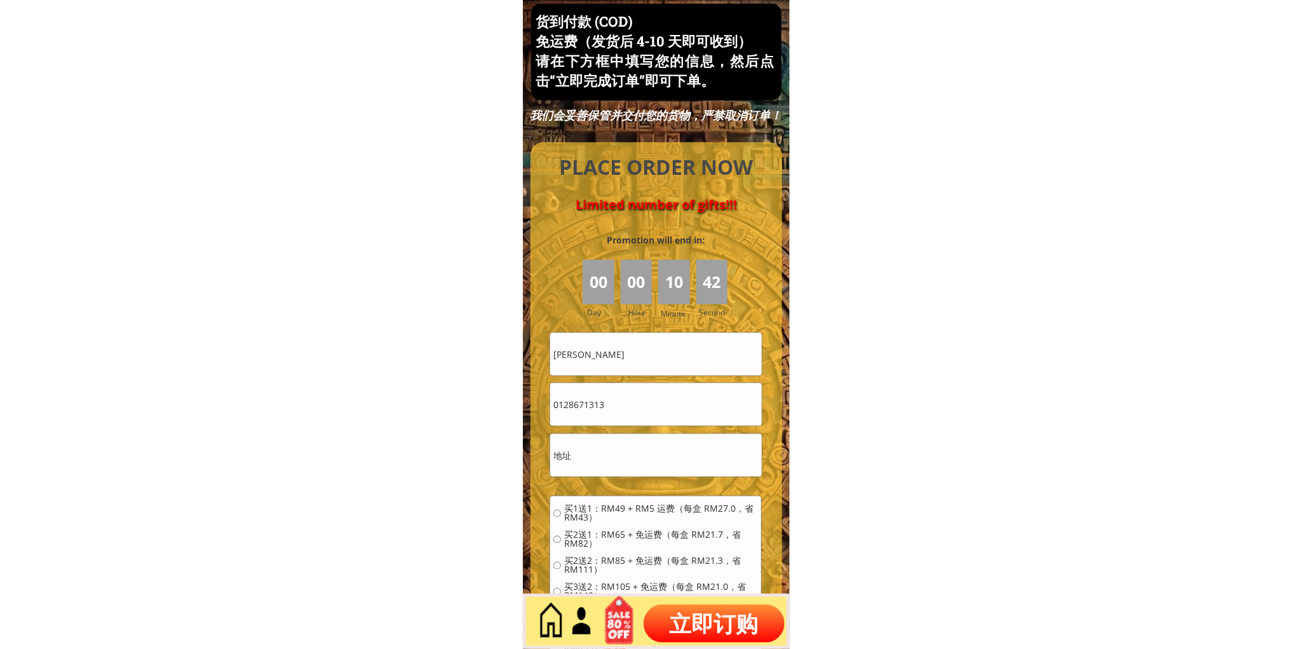
click at [644, 407] on input "0128671313" at bounding box center [655, 404] width 211 height 43
click at [609, 454] on input "text" at bounding box center [655, 455] width 211 height 43
paste input "A31 taman nice jln kobusak nosoob penampang"
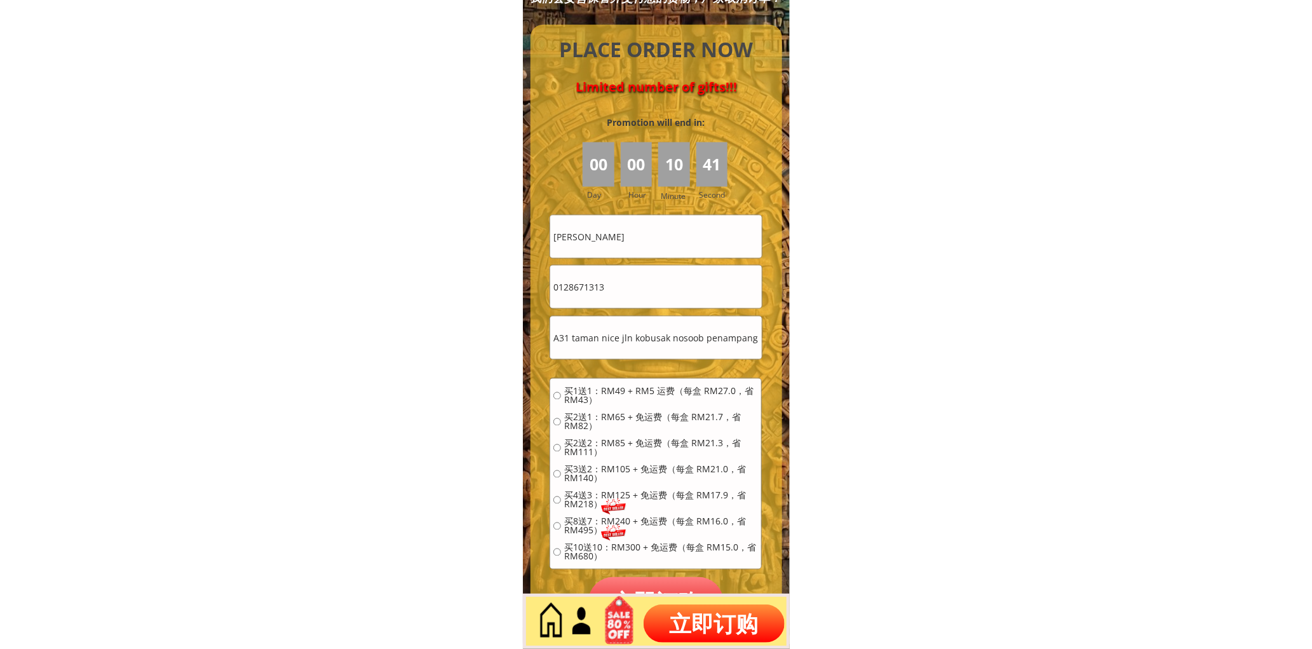
type input "A31 taman nice jln kobusak nosoob penampang"
click at [618, 413] on span "买2送1：RM65 + 免运费（每盒 RM21.7，省 RM82）" at bounding box center [661, 422] width 194 height 18
radio input "true"
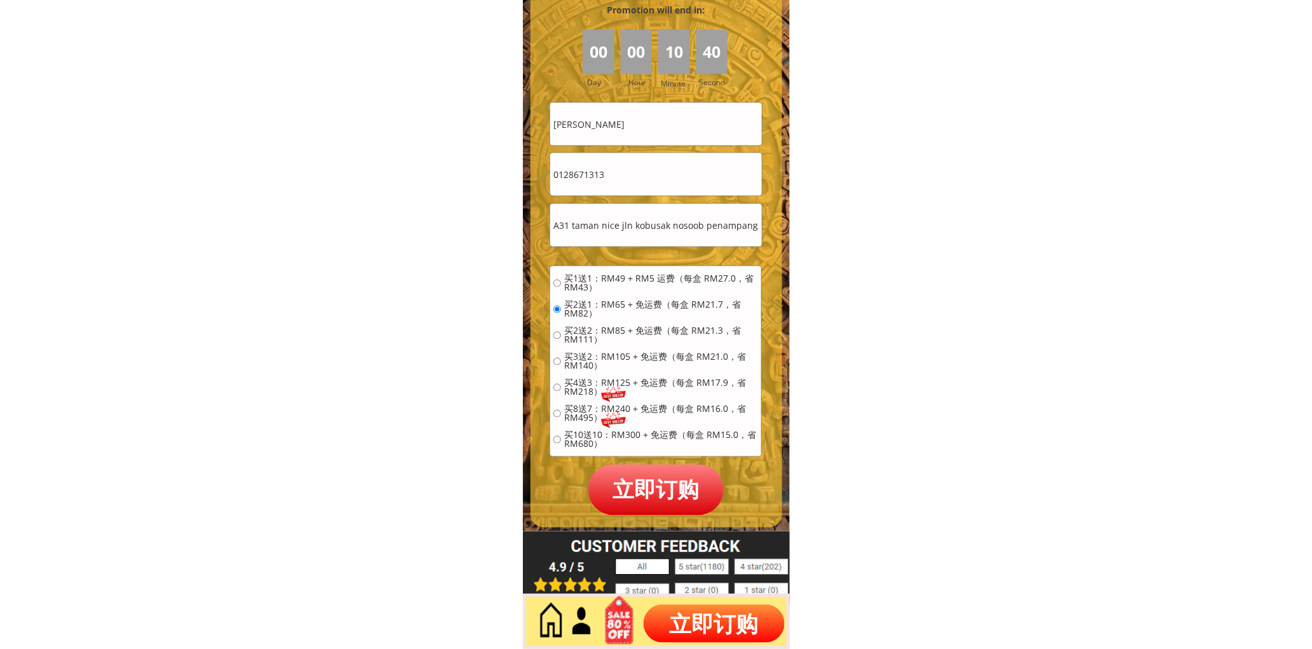
scroll to position [5669, 0]
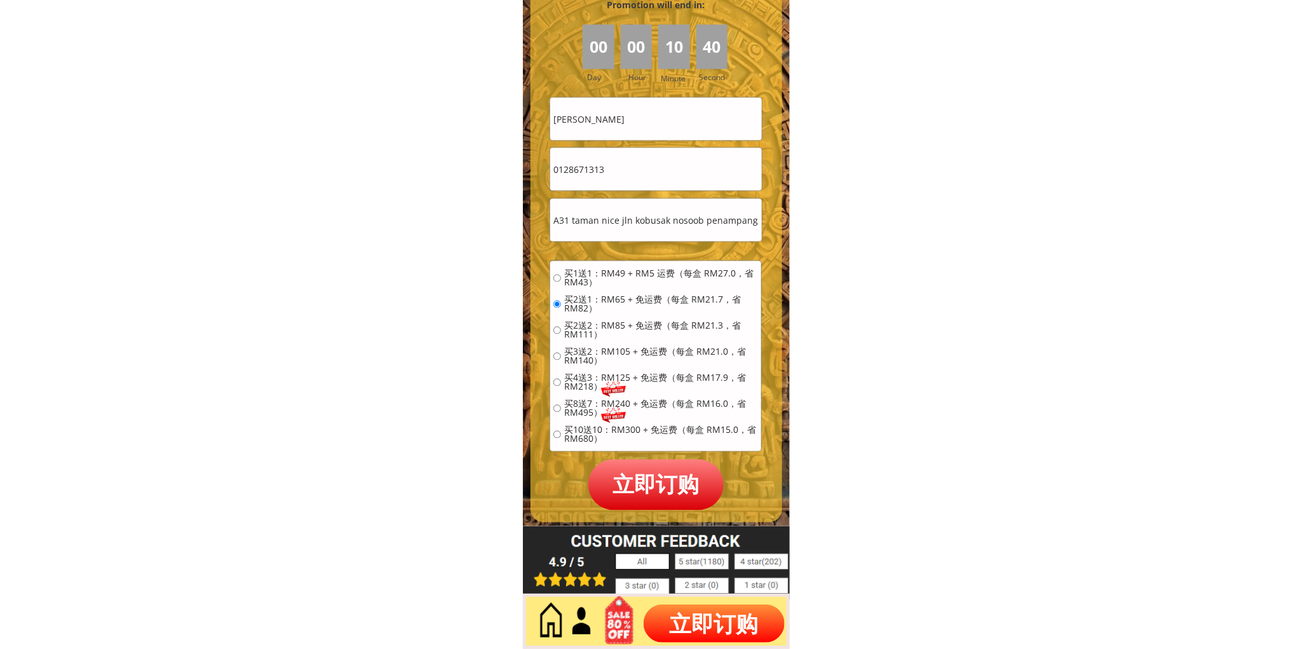
click at [707, 484] on p "立即订购" at bounding box center [656, 484] width 136 height 50
